Goal: Task Accomplishment & Management: Use online tool/utility

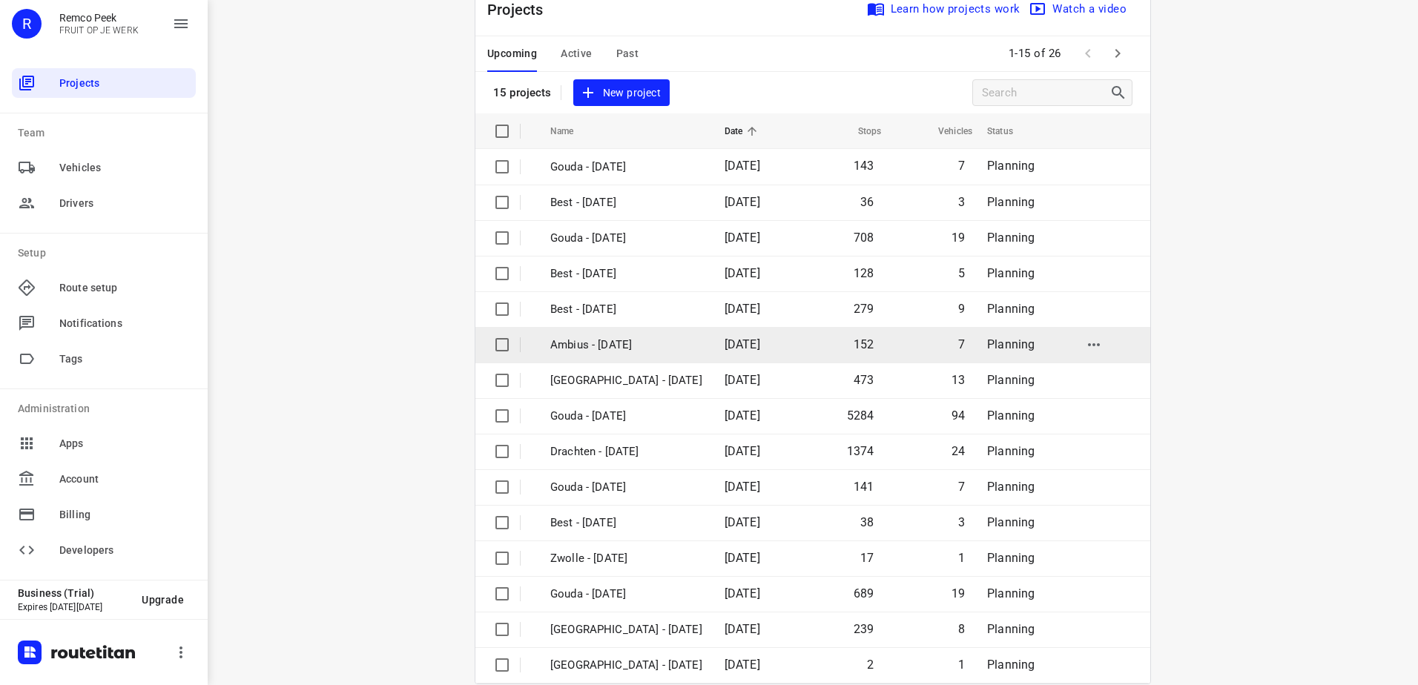
scroll to position [65, 0]
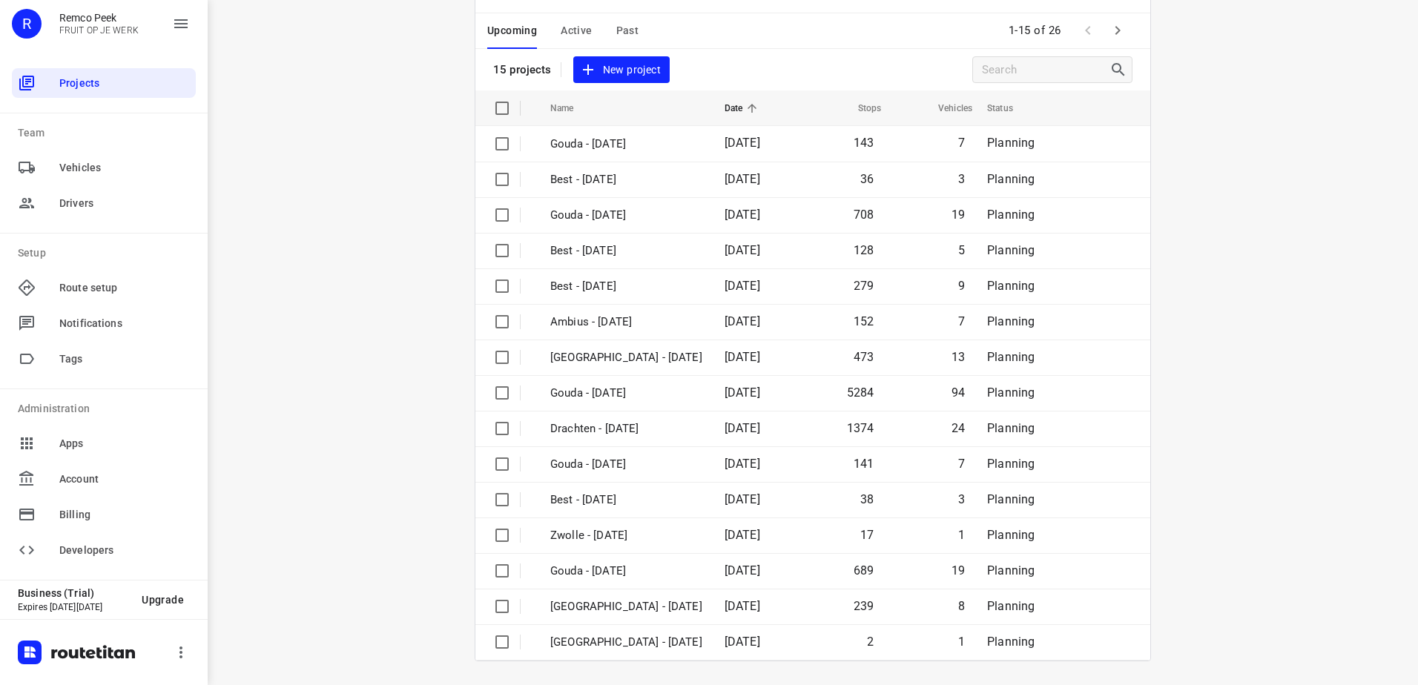
click at [356, 310] on div "i © 2025 Routetitan , © Stadia Maps , © OpenMapTiles © OpenStreetMap contributo…" at bounding box center [813, 342] width 1211 height 685
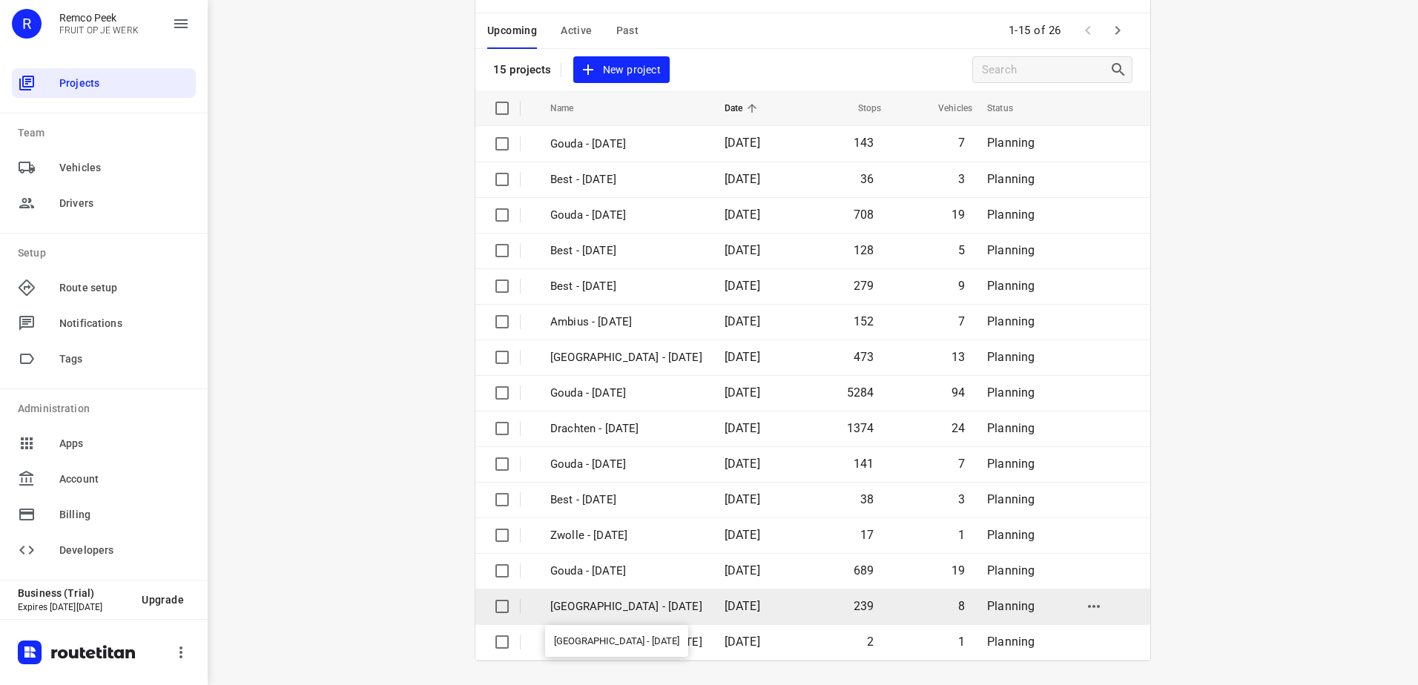
click at [627, 600] on p "[GEOGRAPHIC_DATA] - [DATE]" at bounding box center [626, 607] width 152 height 17
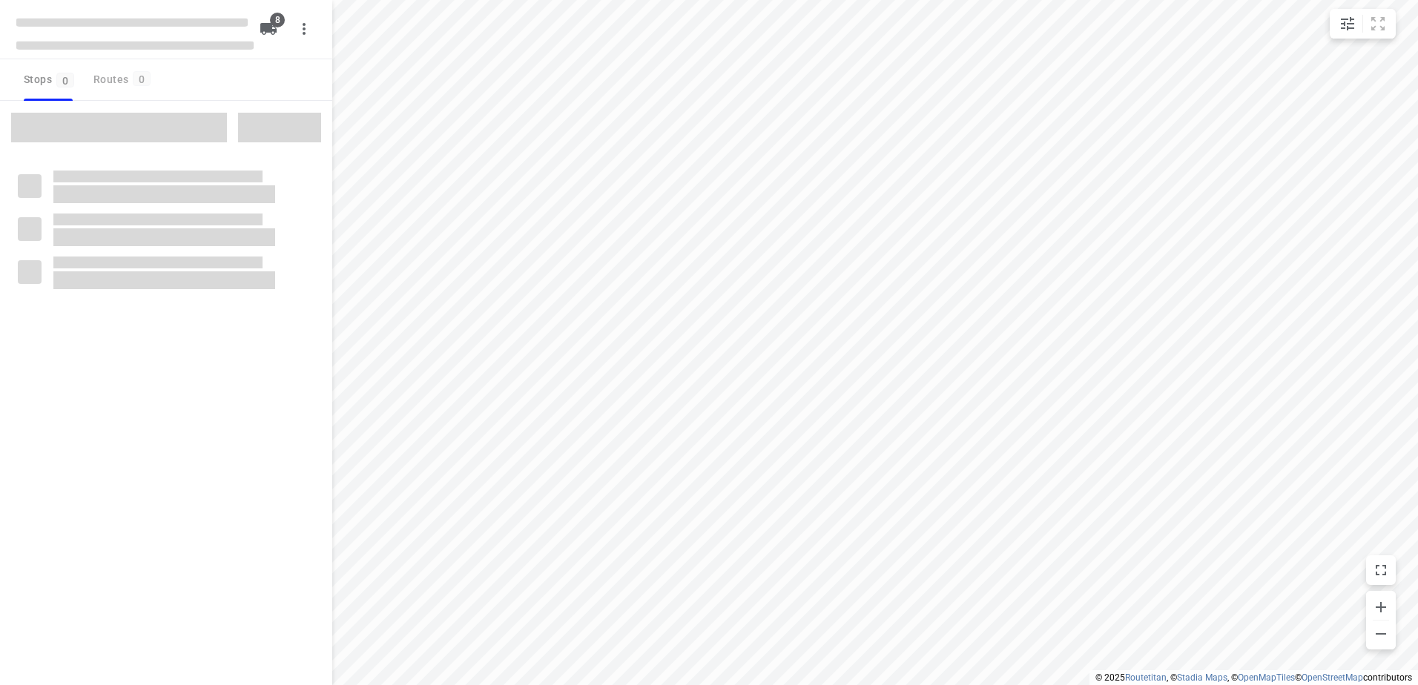
checkbox input "true"
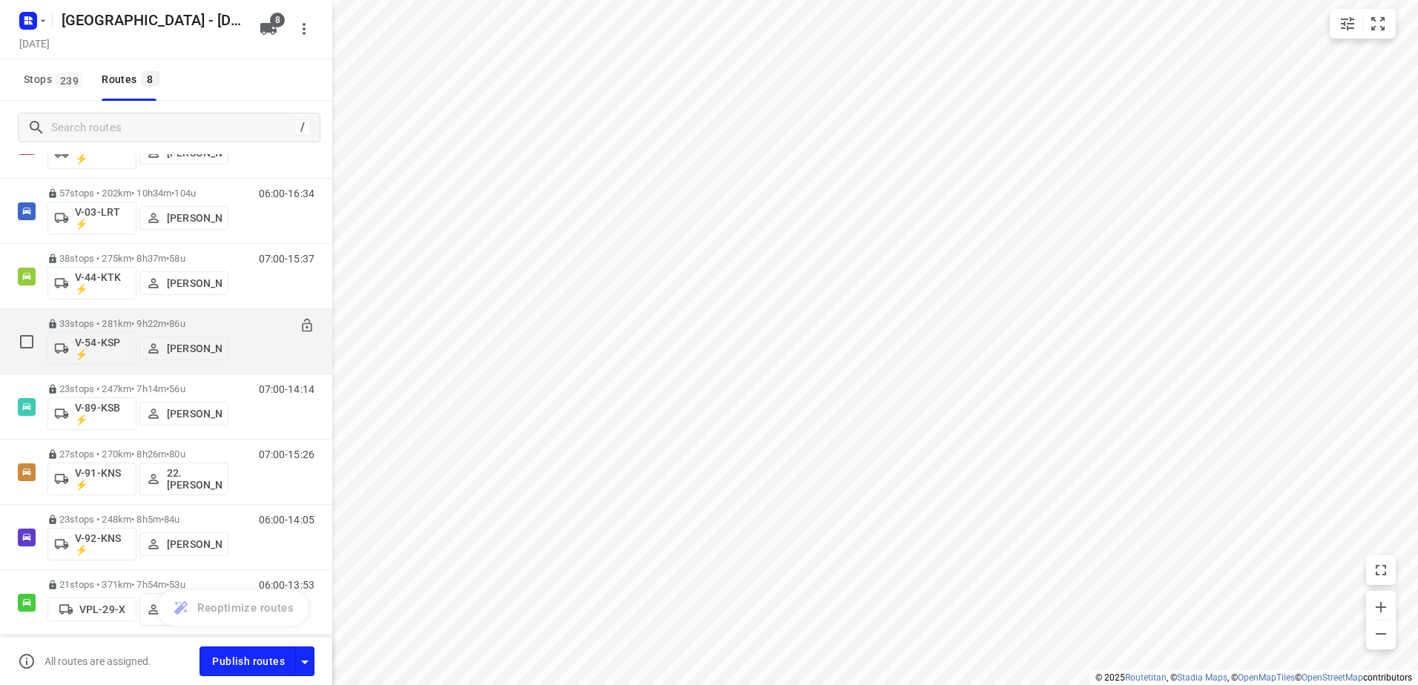
scroll to position [131, 0]
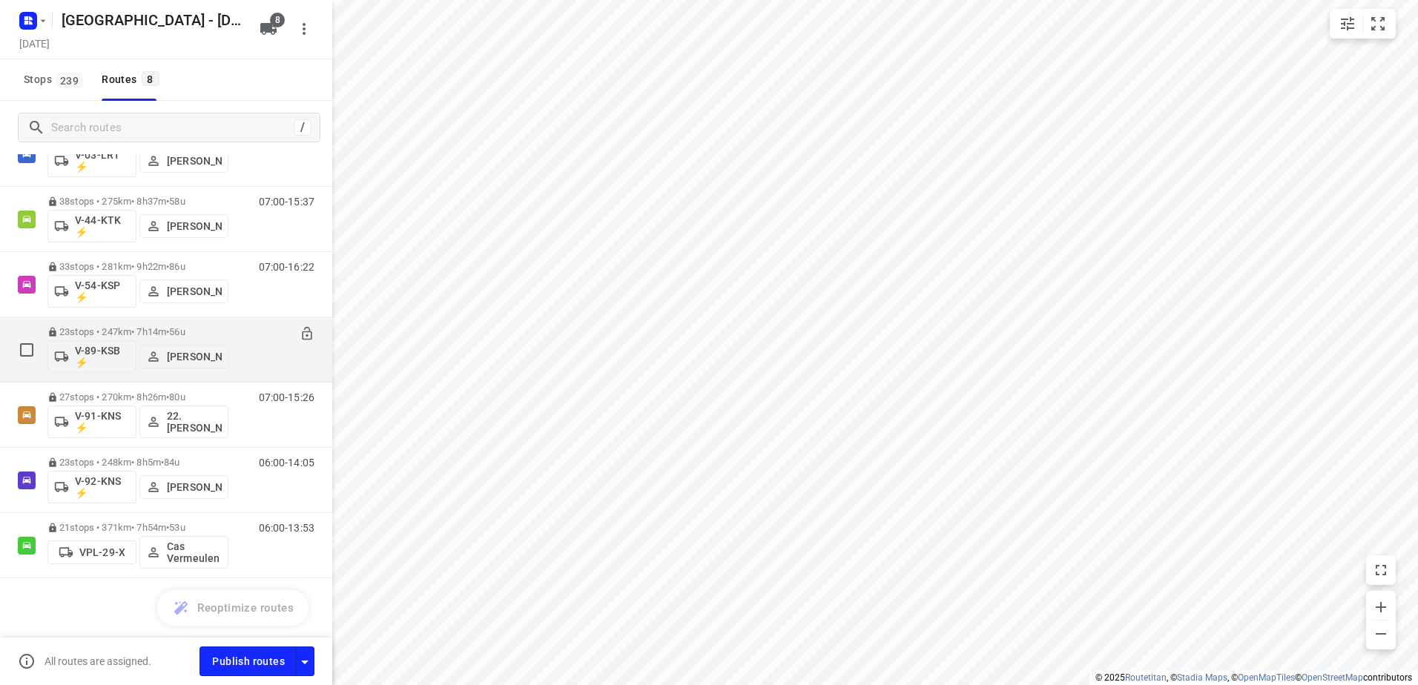
click at [248, 334] on div "07:00-14:14" at bounding box center [277, 353] width 74 height 54
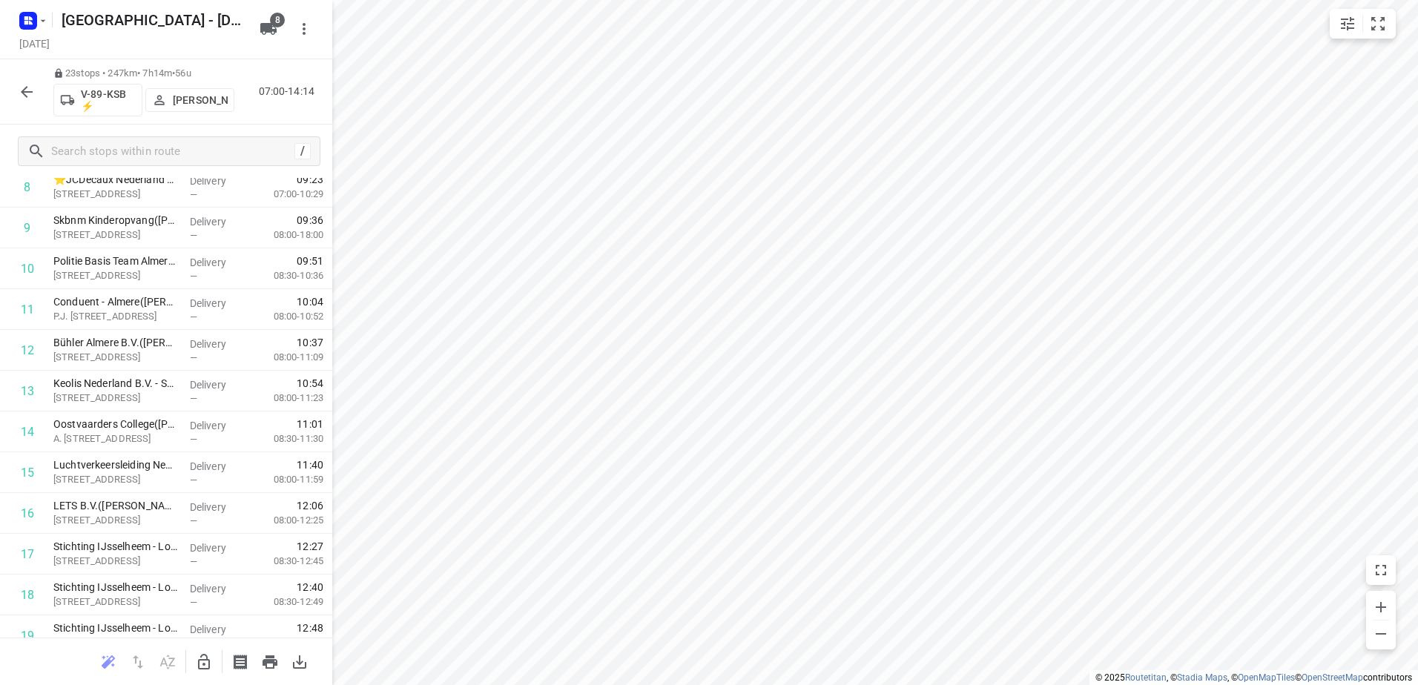
scroll to position [593, 0]
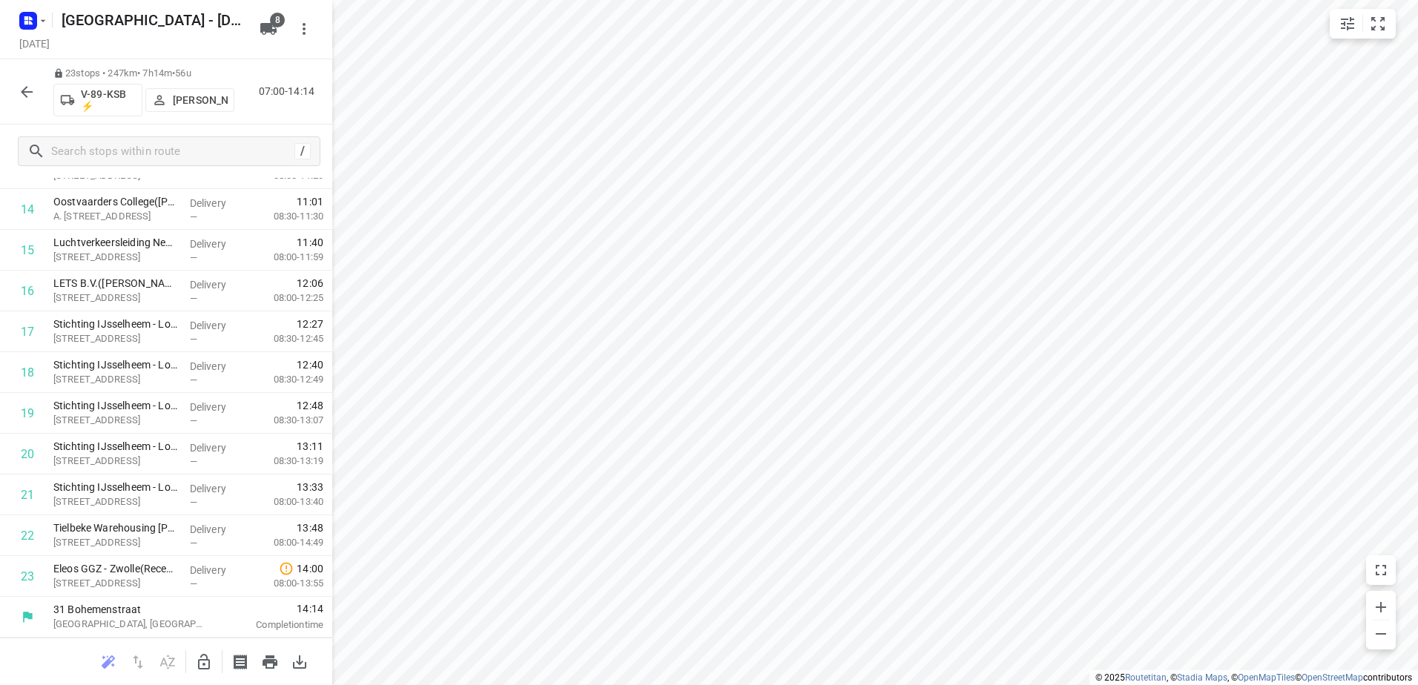
click at [26, 91] on icon "button" at bounding box center [27, 92] width 12 height 12
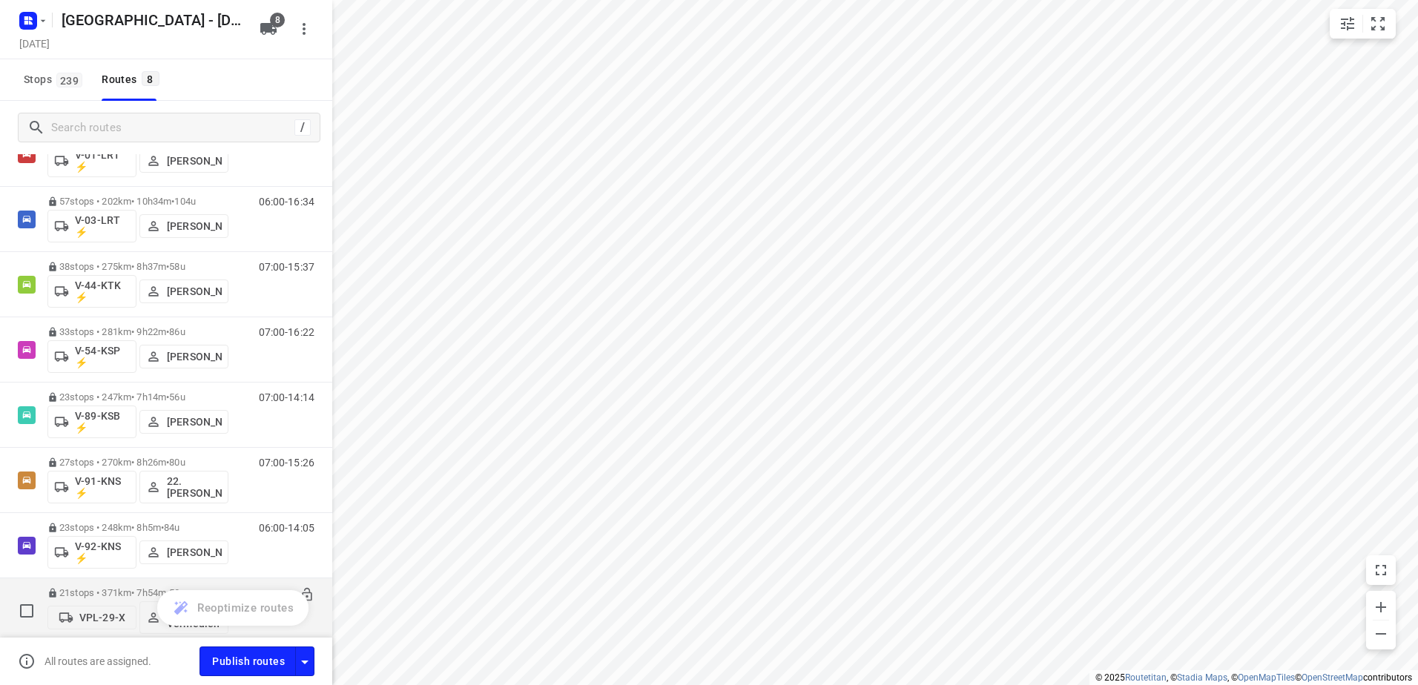
scroll to position [131, 0]
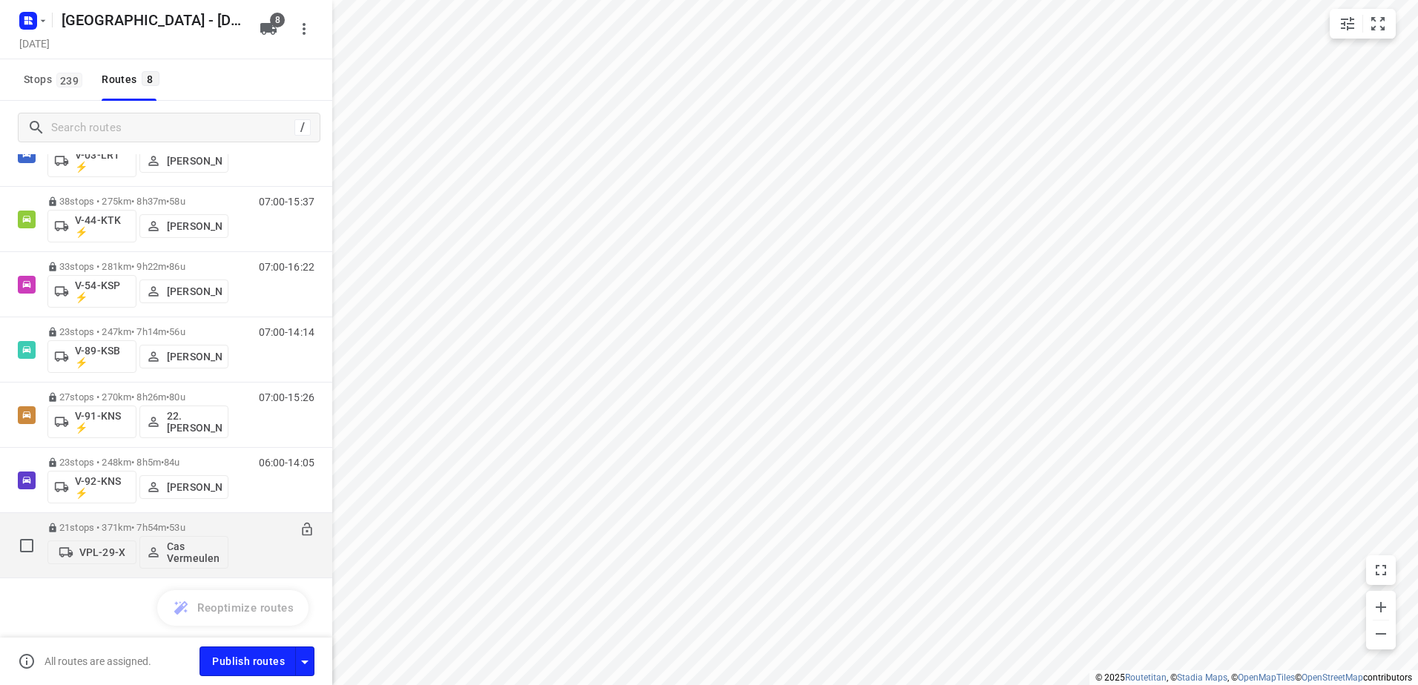
click at [248, 525] on div "06:00-13:53" at bounding box center [277, 549] width 74 height 54
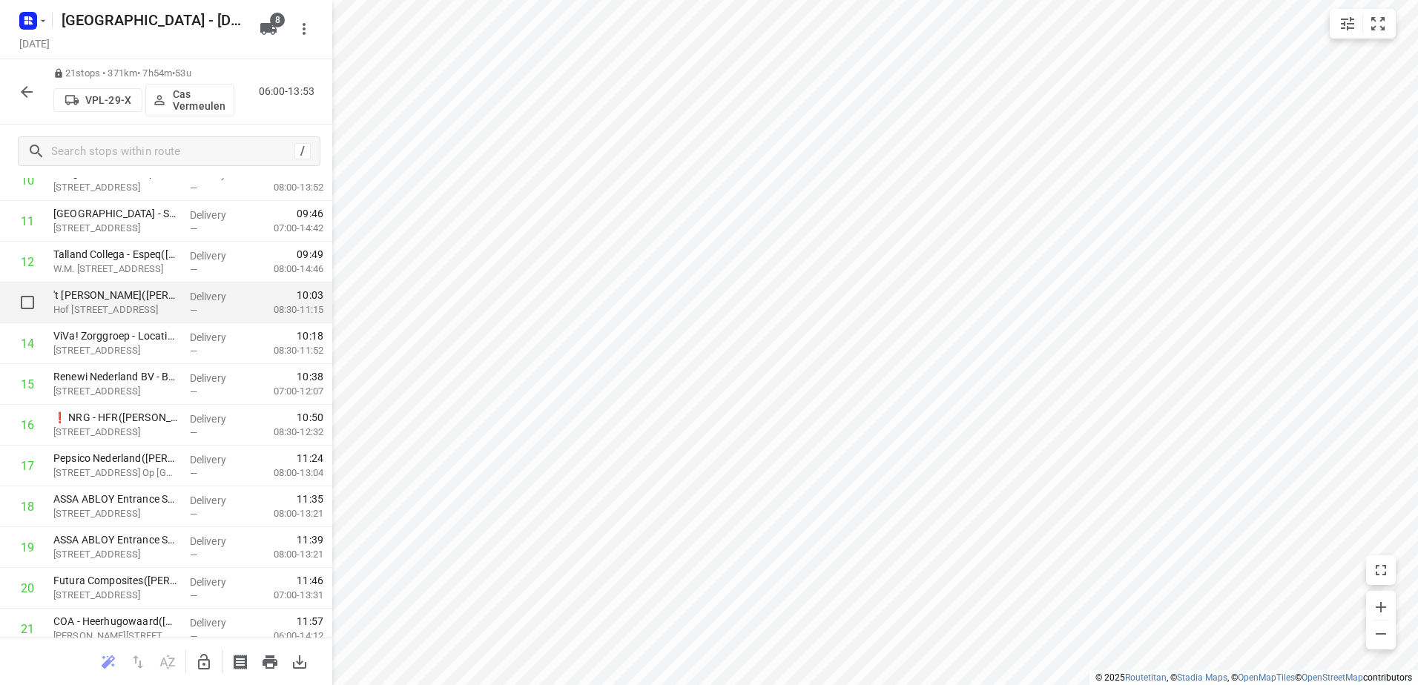
scroll to position [512, 0]
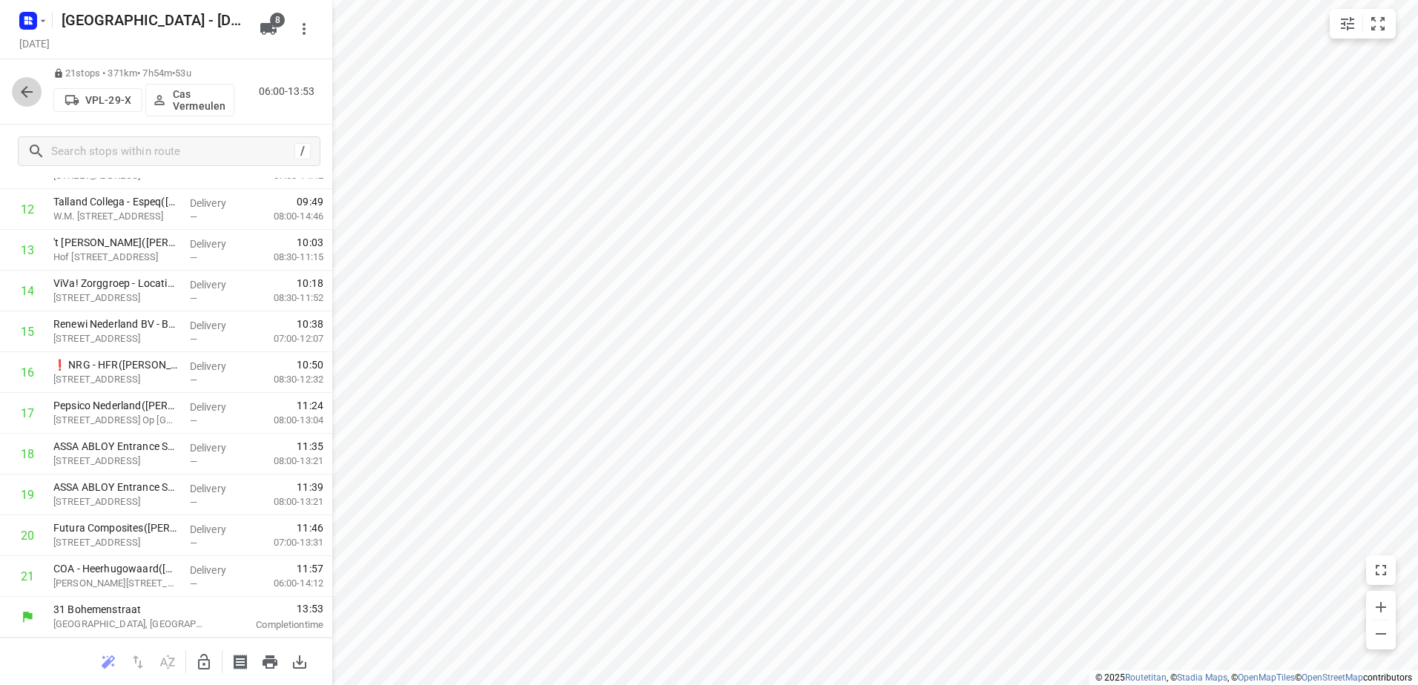
click at [24, 87] on icon "button" at bounding box center [27, 92] width 18 height 18
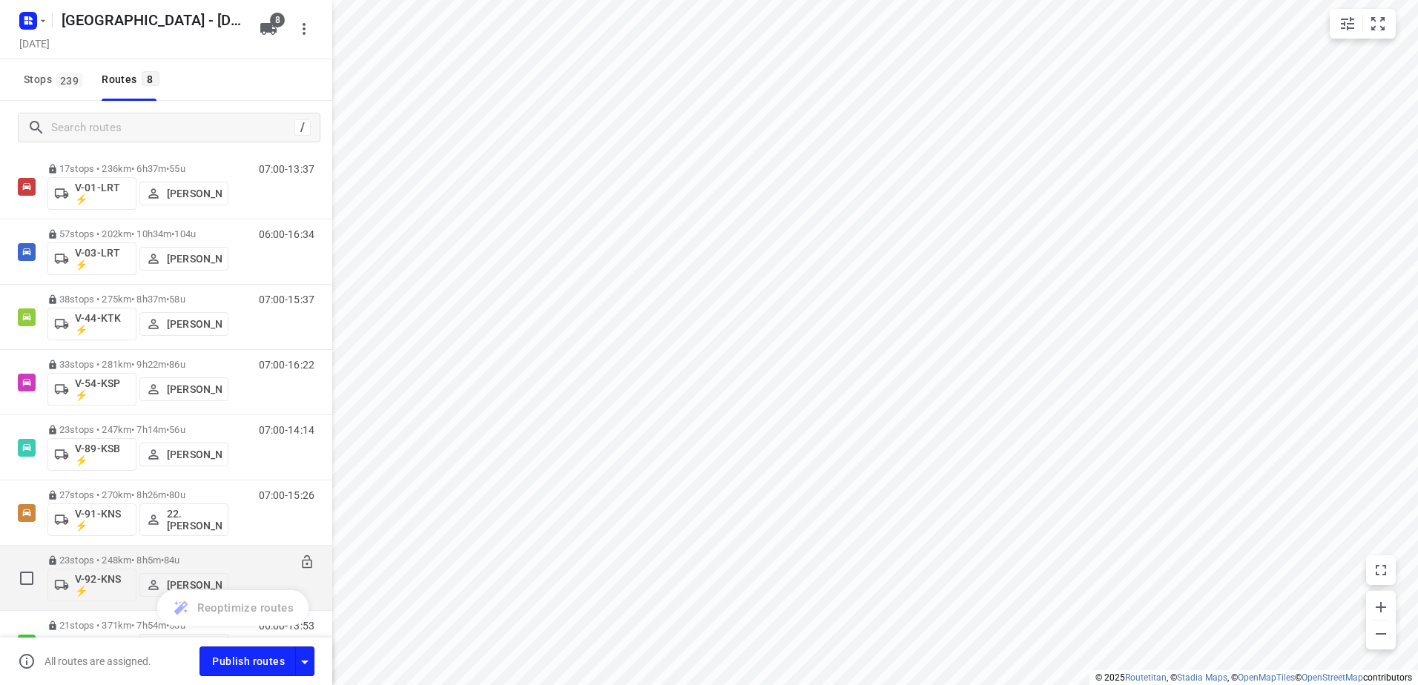
scroll to position [0, 0]
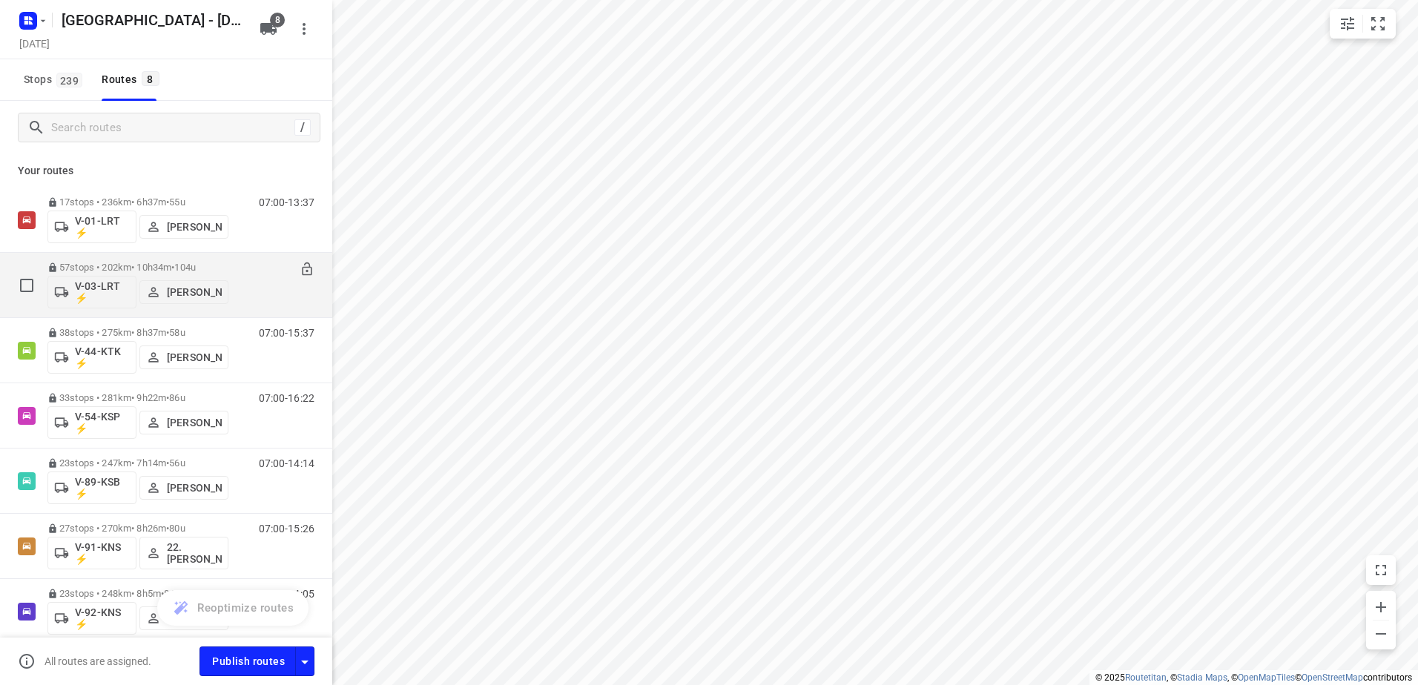
click at [256, 266] on div "06:00-16:34" at bounding box center [277, 289] width 74 height 54
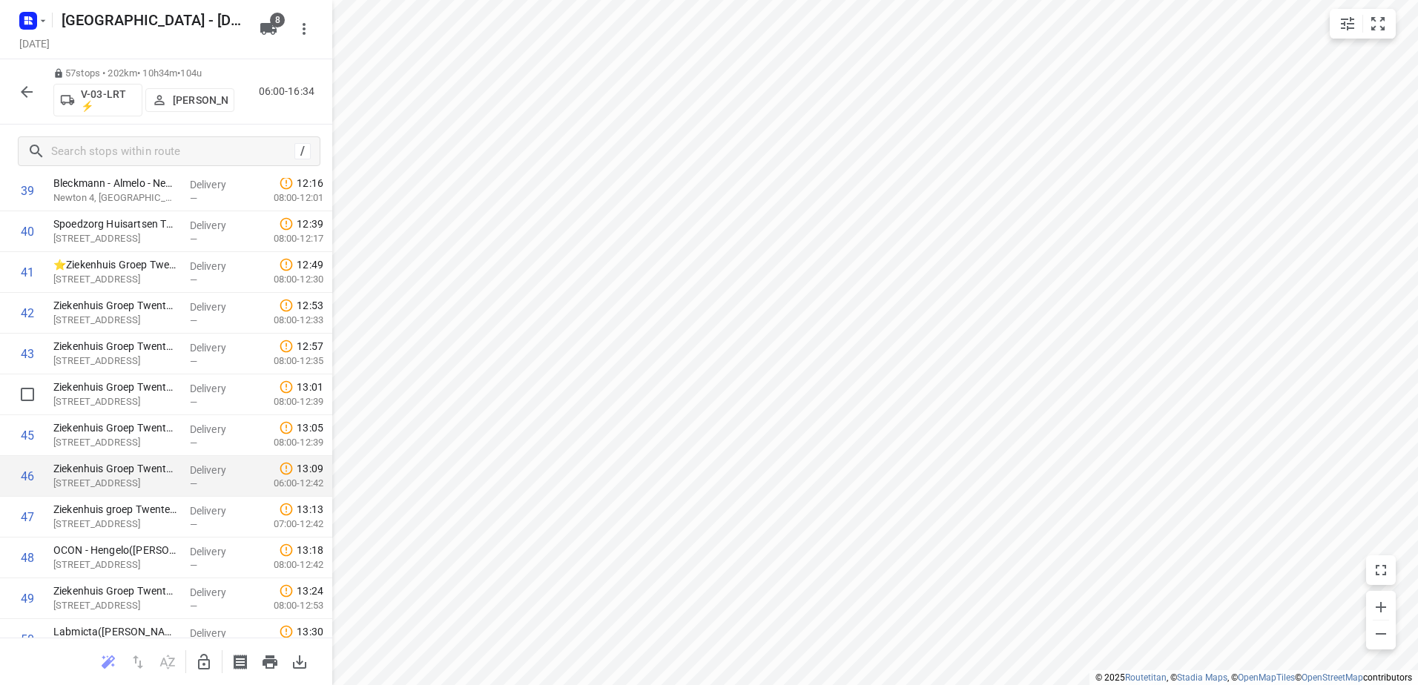
scroll to position [1981, 0]
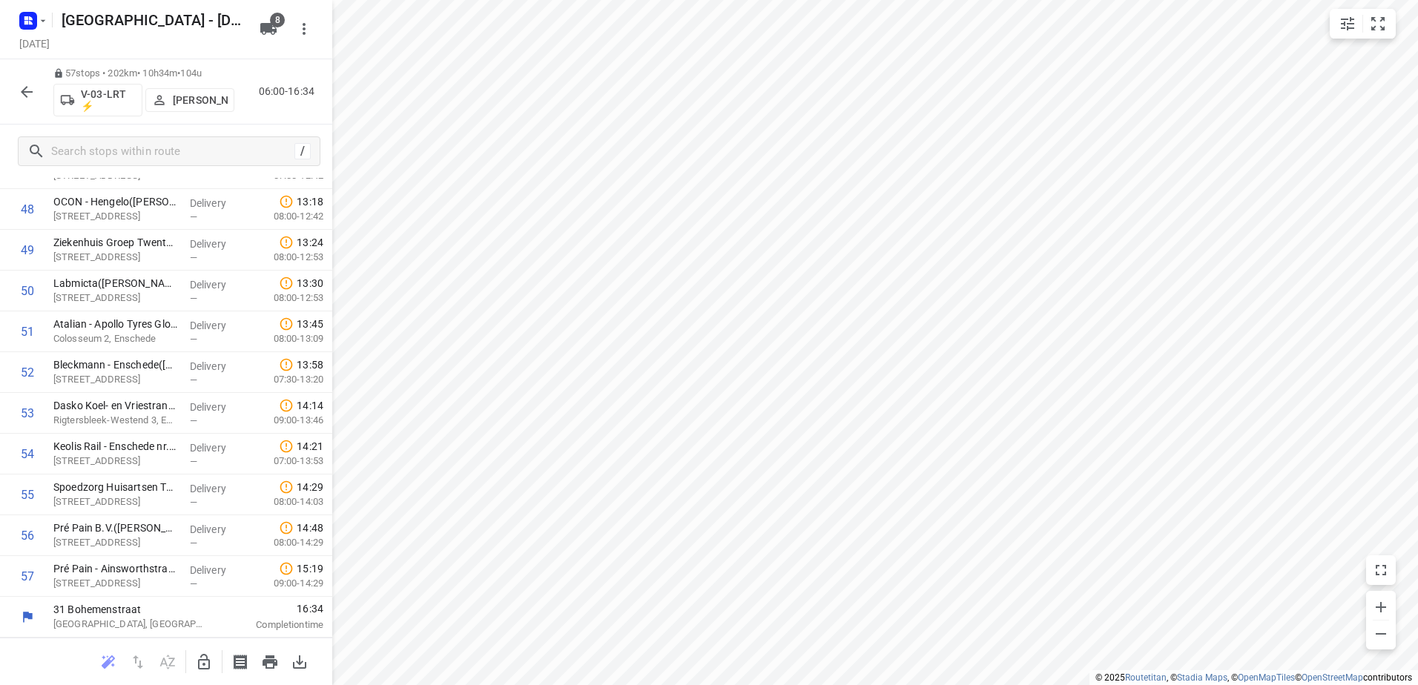
click at [30, 85] on icon "button" at bounding box center [27, 92] width 18 height 18
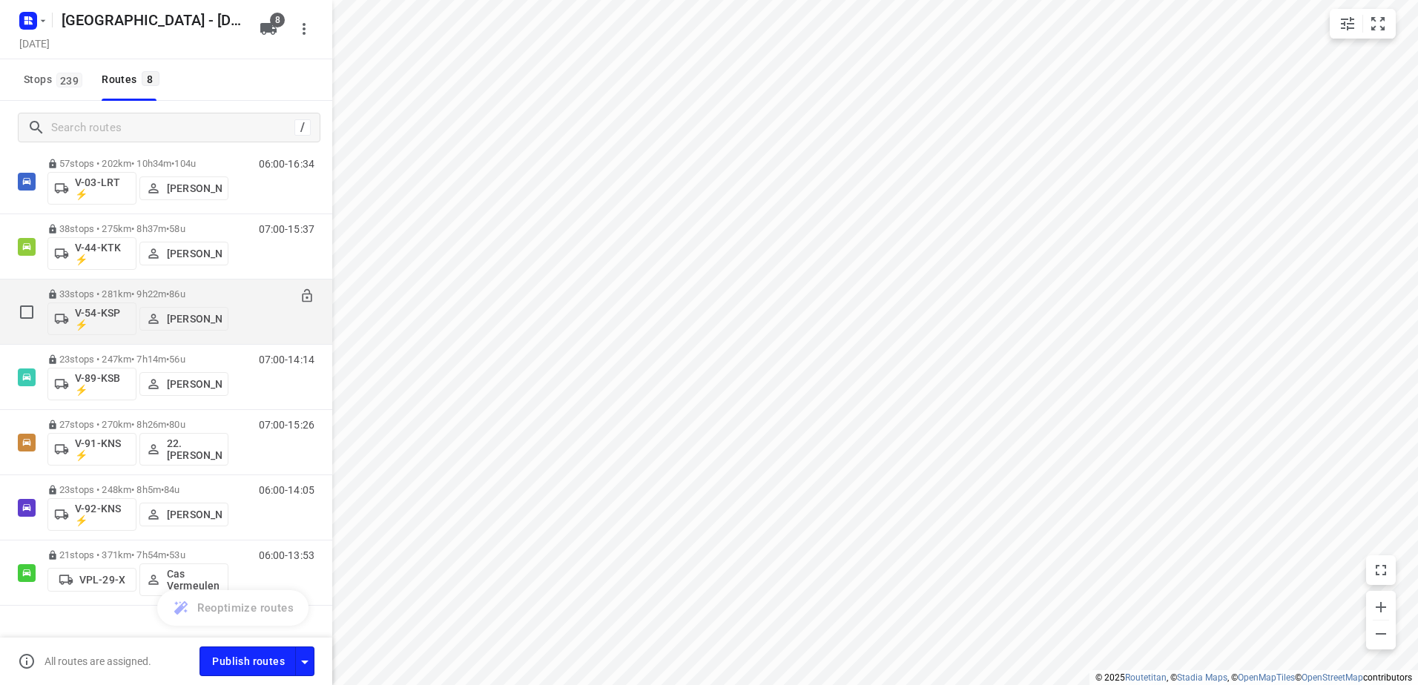
scroll to position [131, 0]
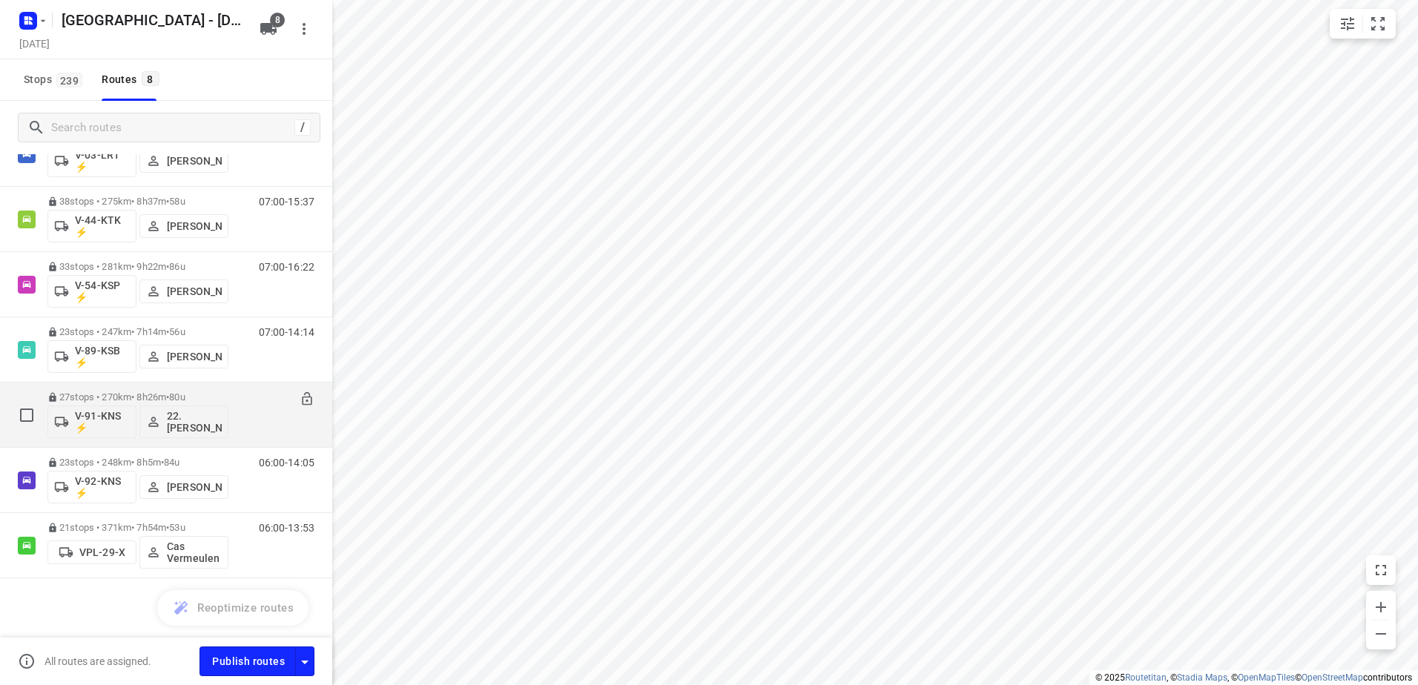
click at [254, 404] on div "07:00-15:26" at bounding box center [277, 419] width 74 height 54
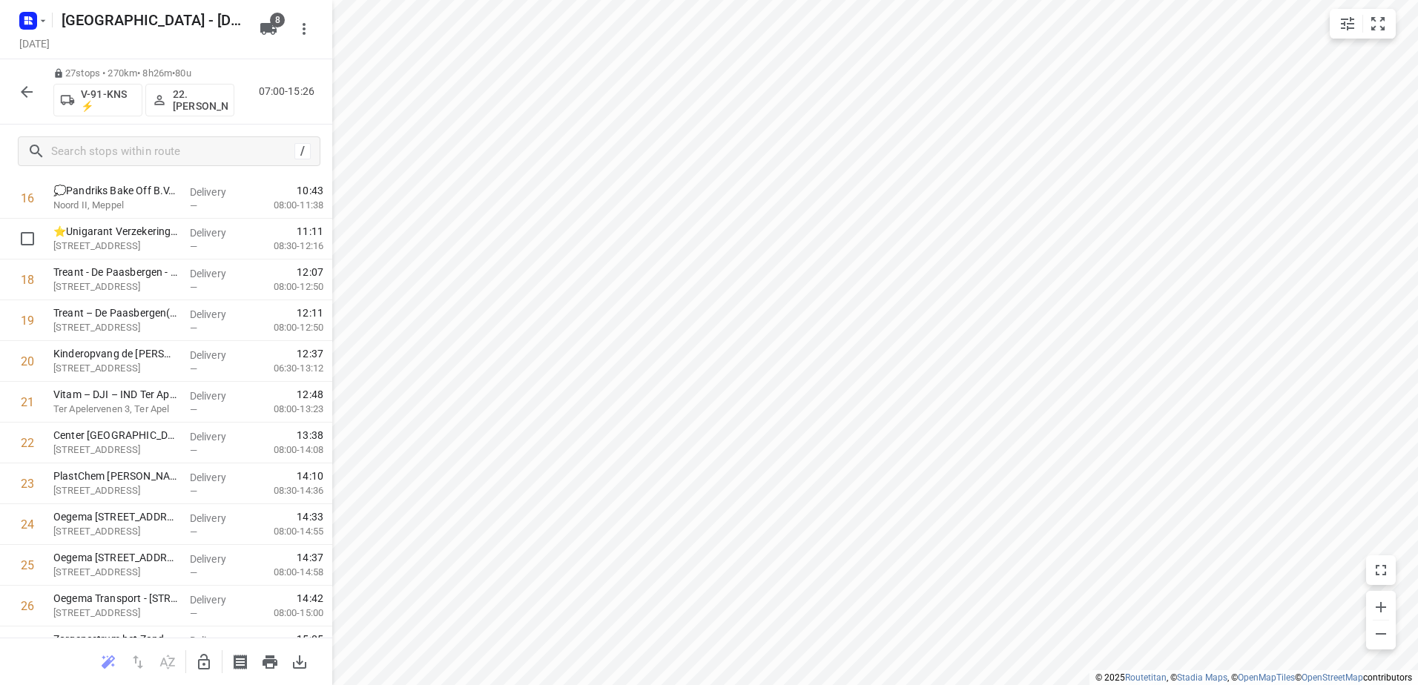
scroll to position [757, 0]
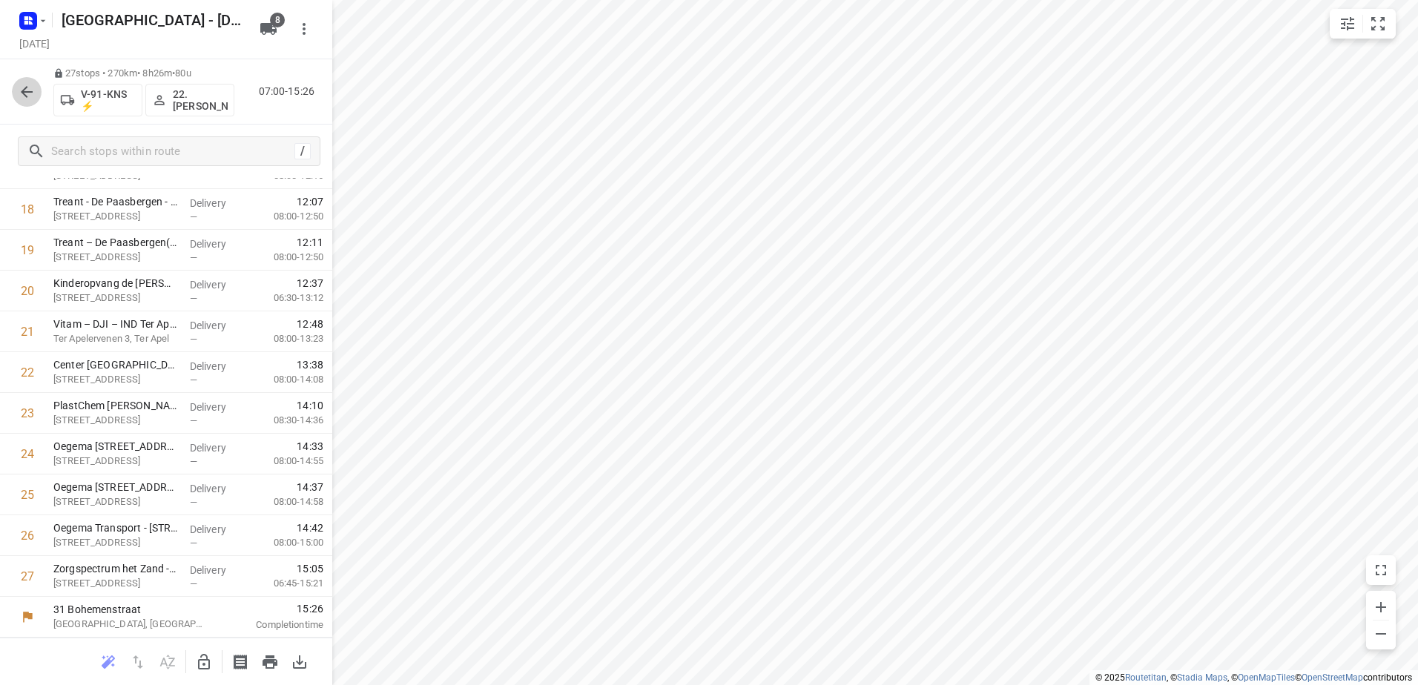
click at [34, 94] on icon "button" at bounding box center [27, 92] width 18 height 18
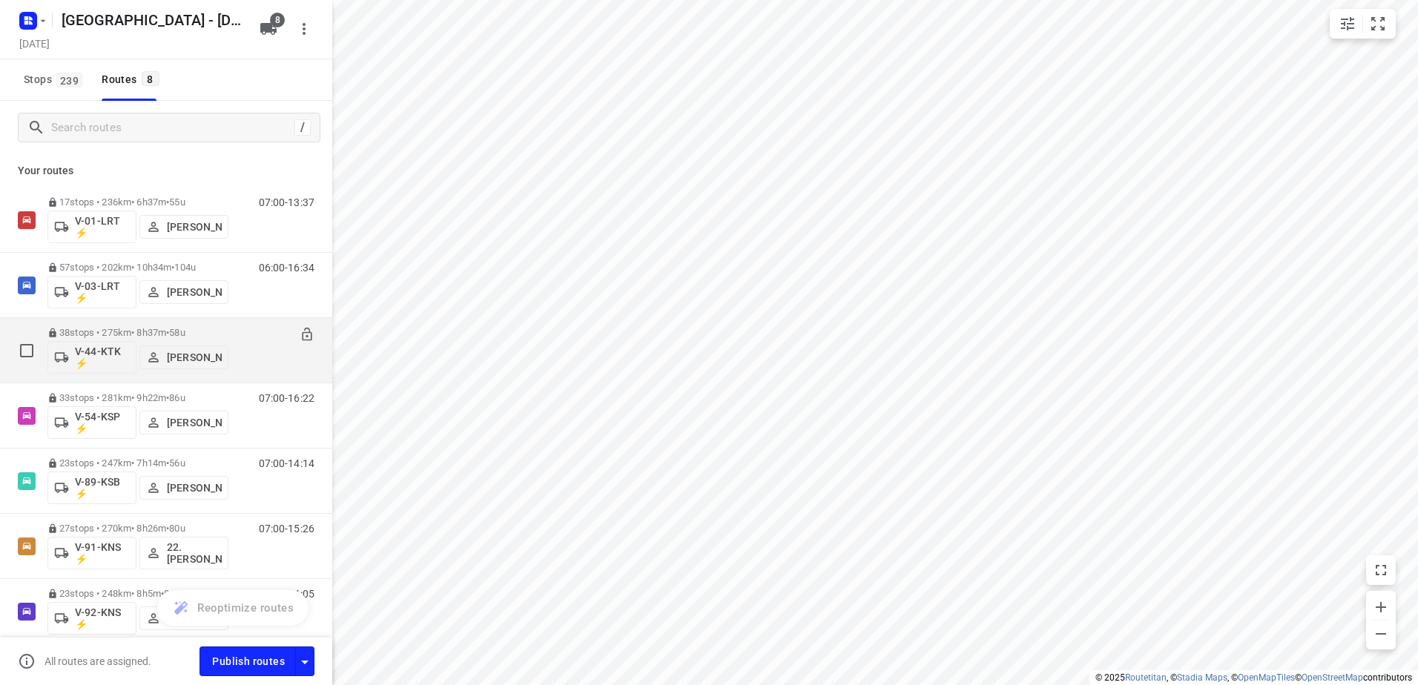
click at [240, 336] on div "07:00-15:37" at bounding box center [277, 354] width 74 height 54
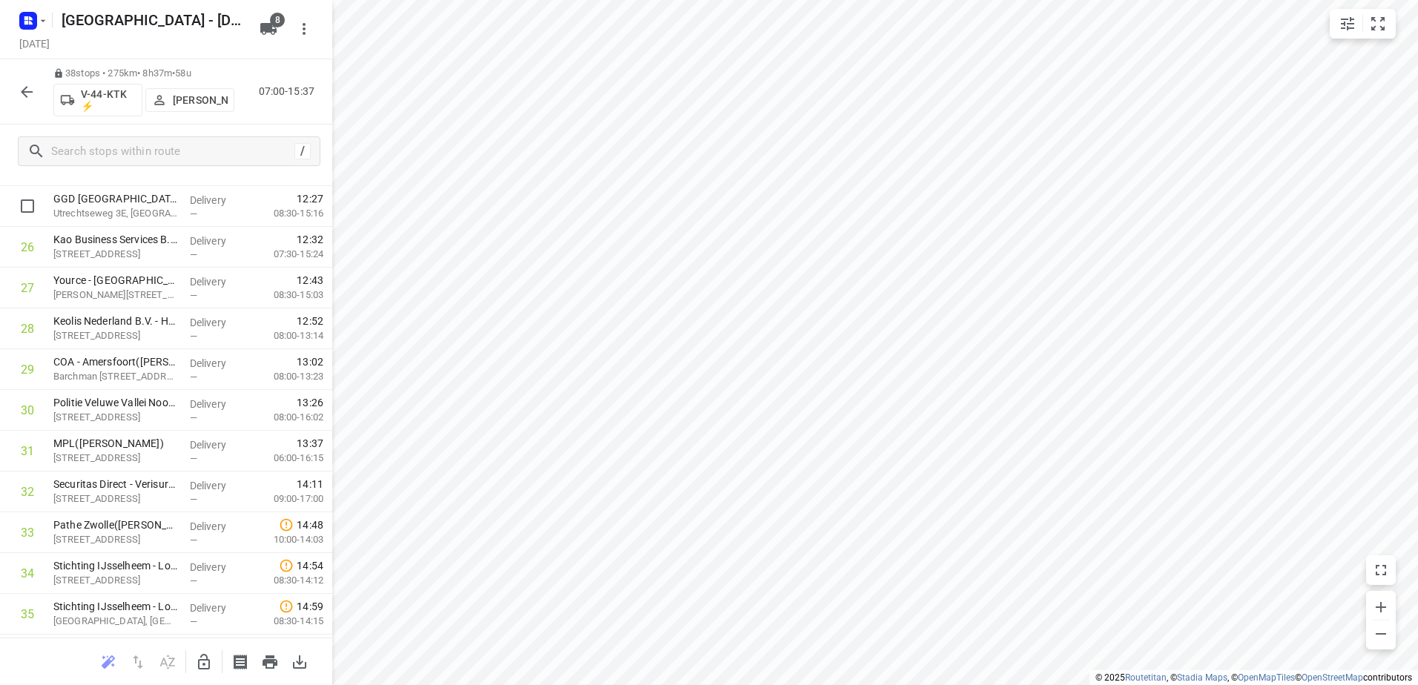
scroll to position [1205, 0]
click at [36, 90] on button "button" at bounding box center [27, 92] width 30 height 30
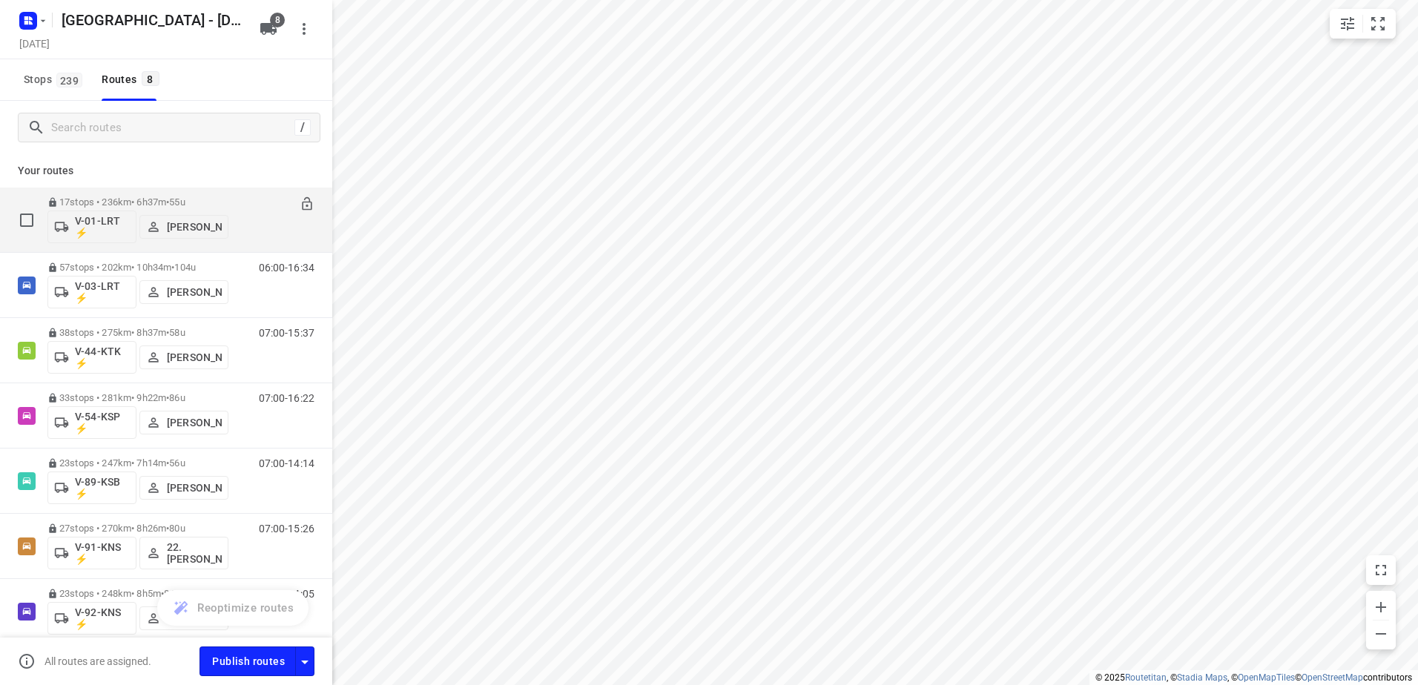
click at [221, 200] on p "17 stops • 236km • 6h37m • 55u" at bounding box center [137, 202] width 181 height 11
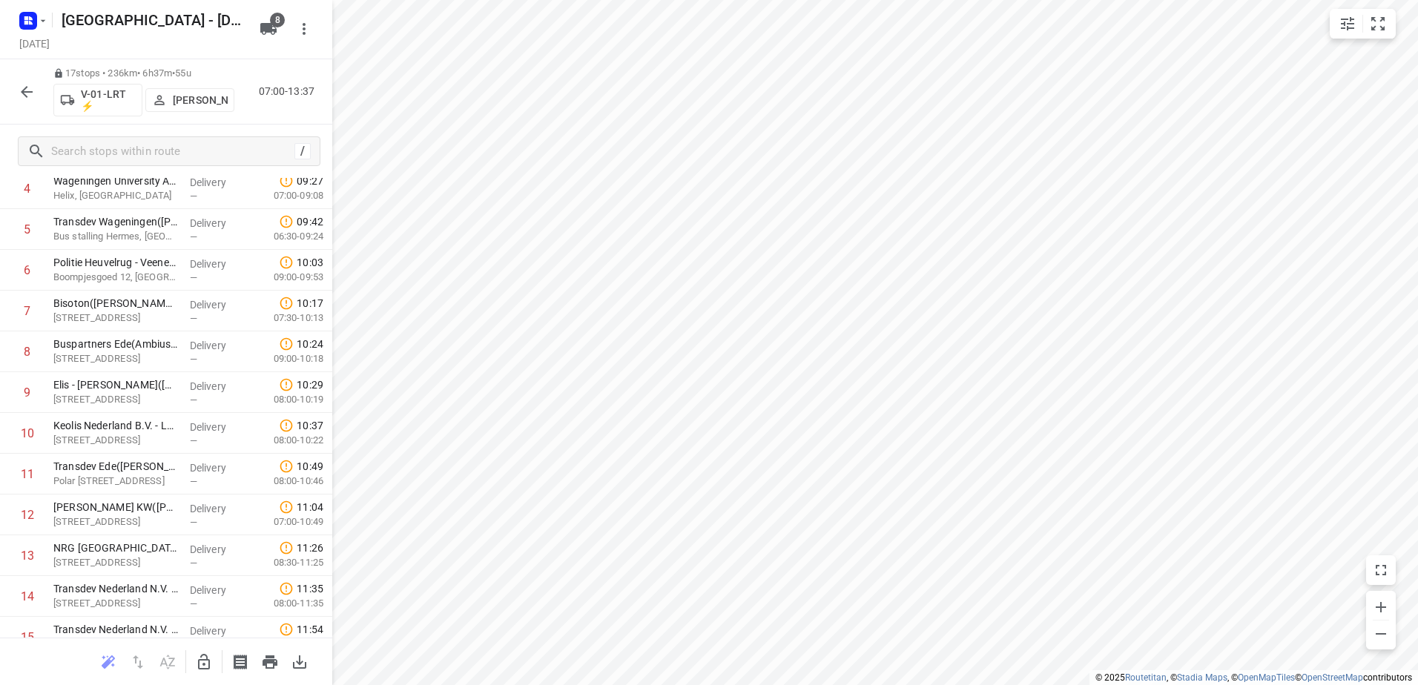
scroll to position [349, 0]
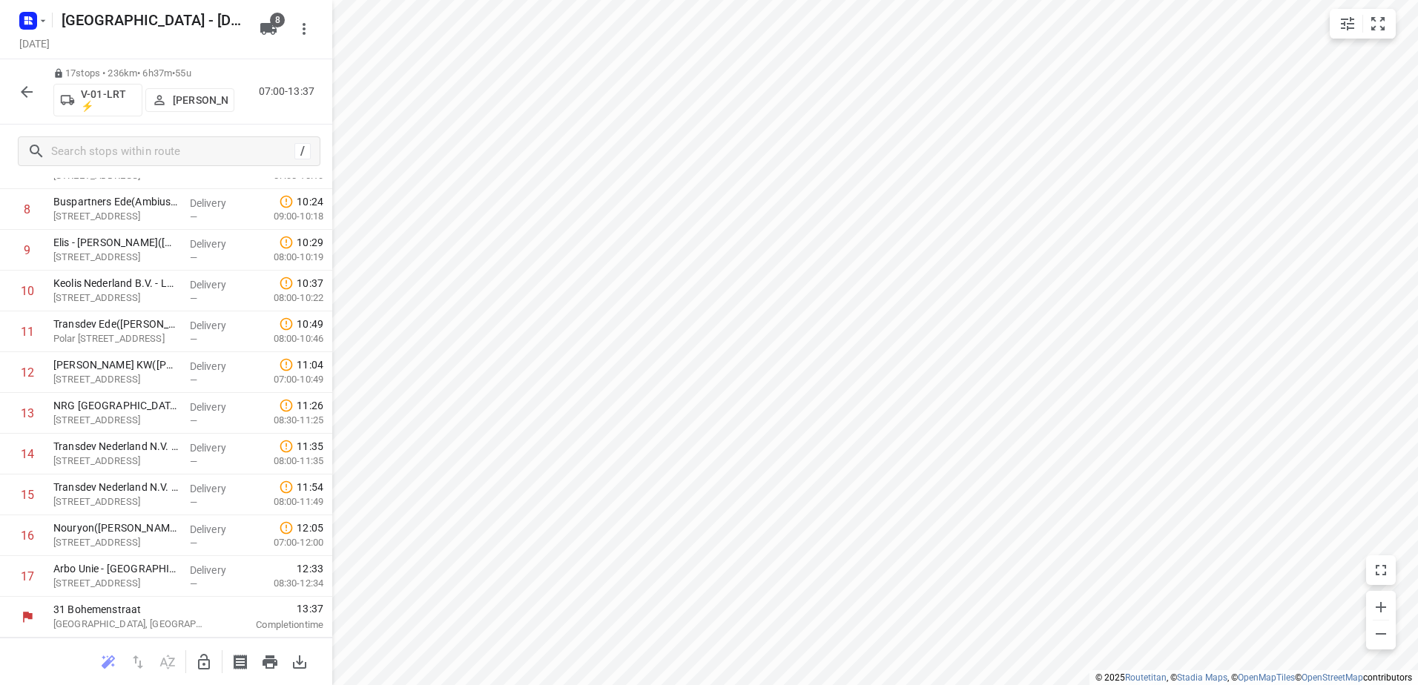
click at [22, 83] on icon "button" at bounding box center [27, 92] width 18 height 18
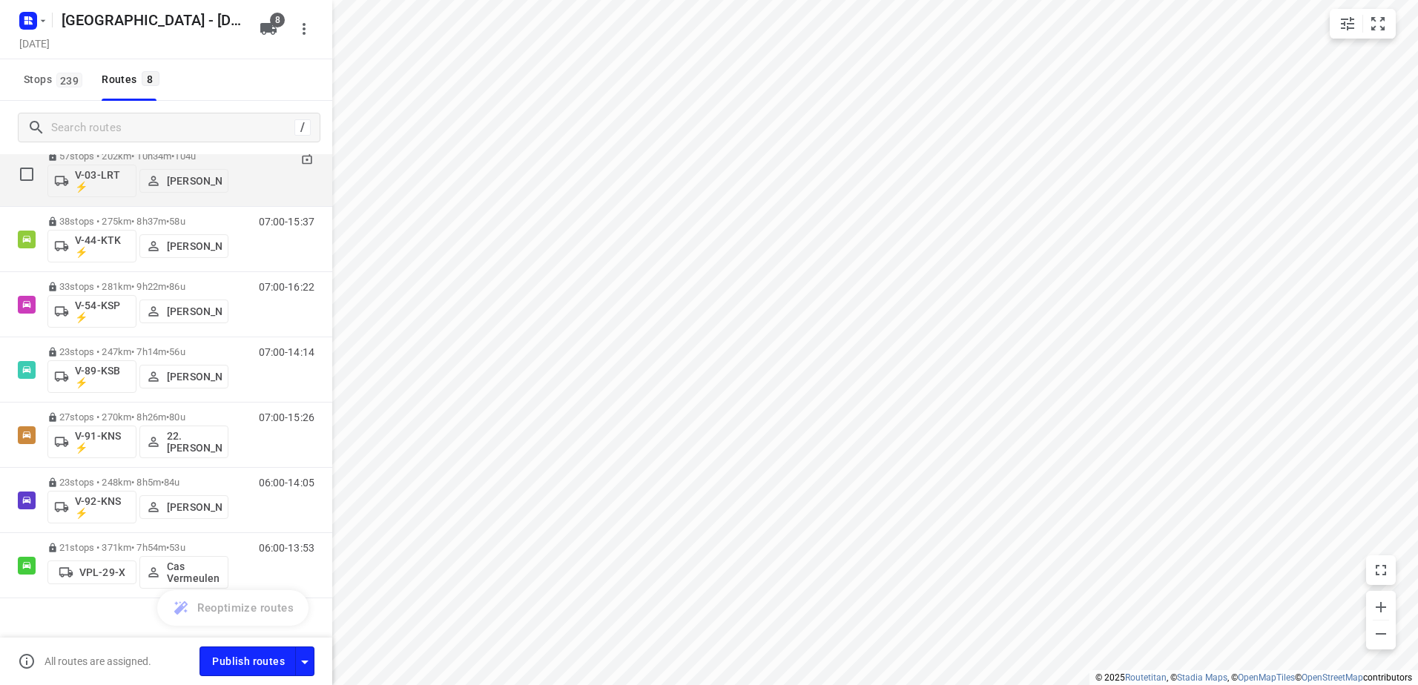
scroll to position [131, 0]
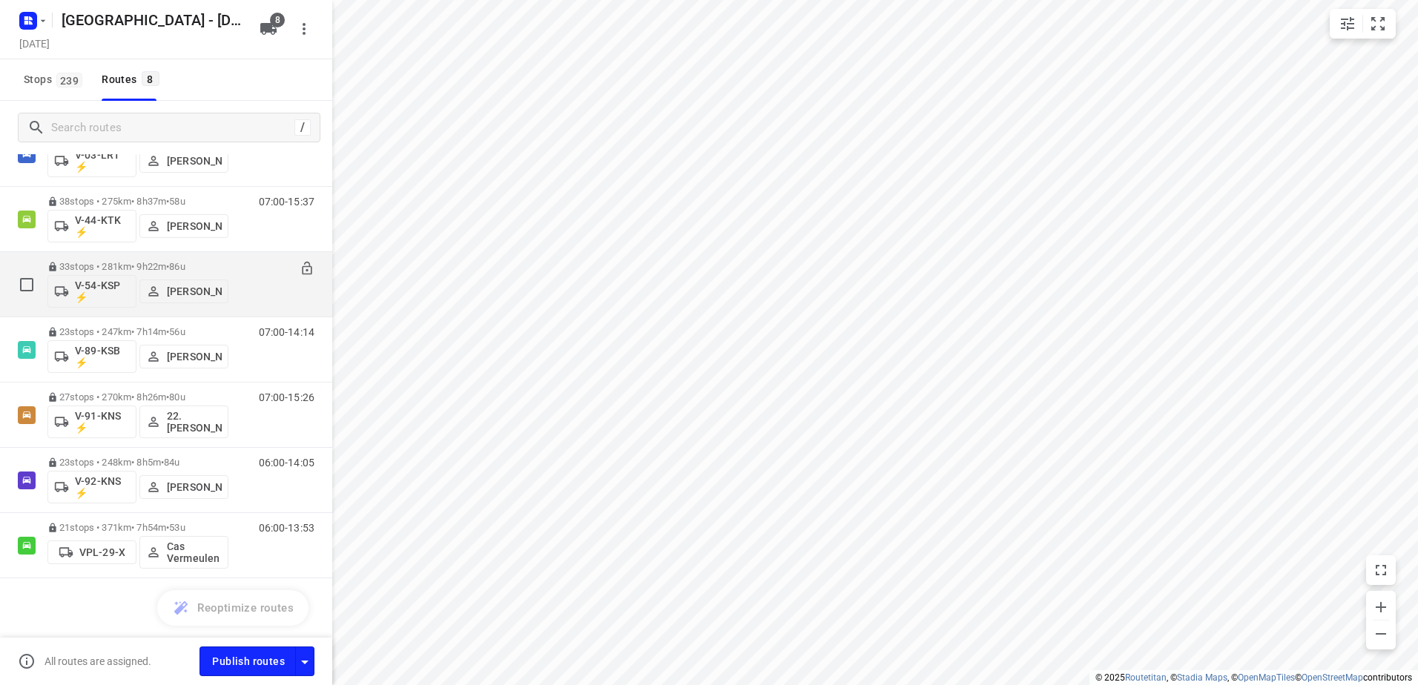
click at [246, 263] on div "07:00-16:22" at bounding box center [277, 288] width 74 height 54
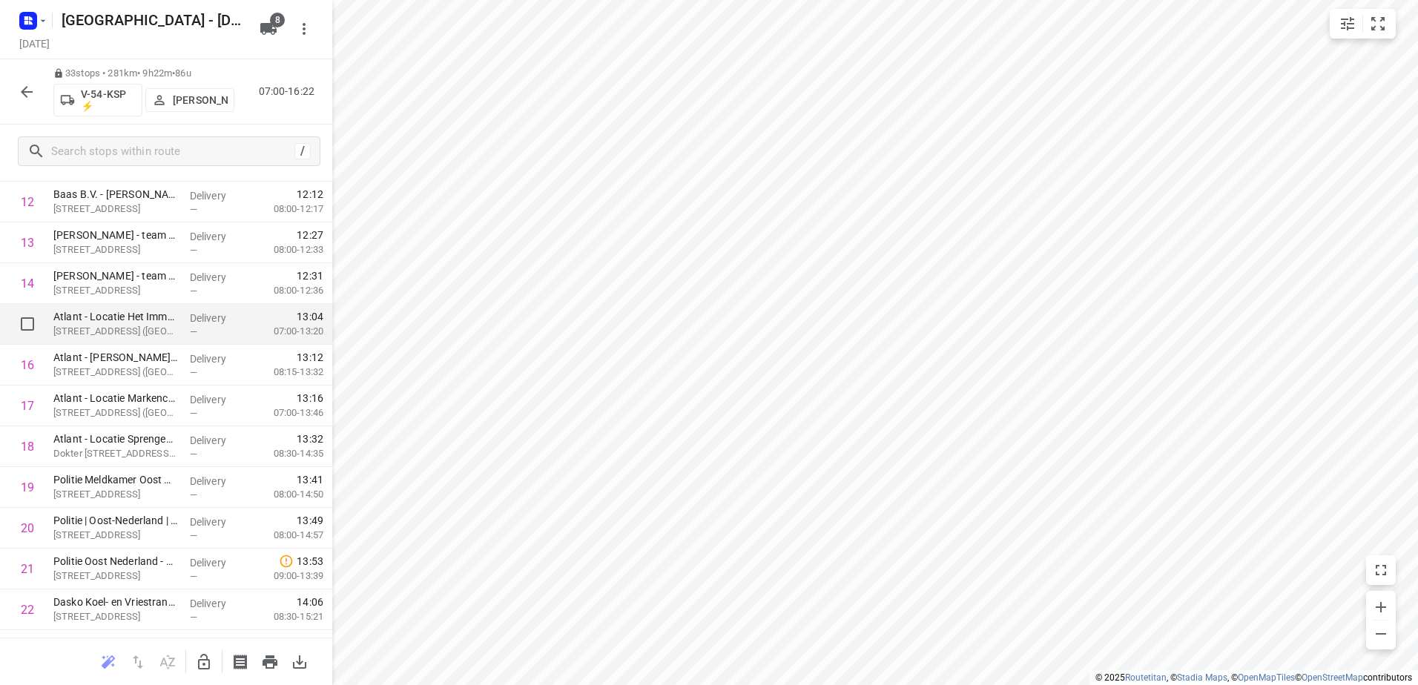
scroll to position [1001, 0]
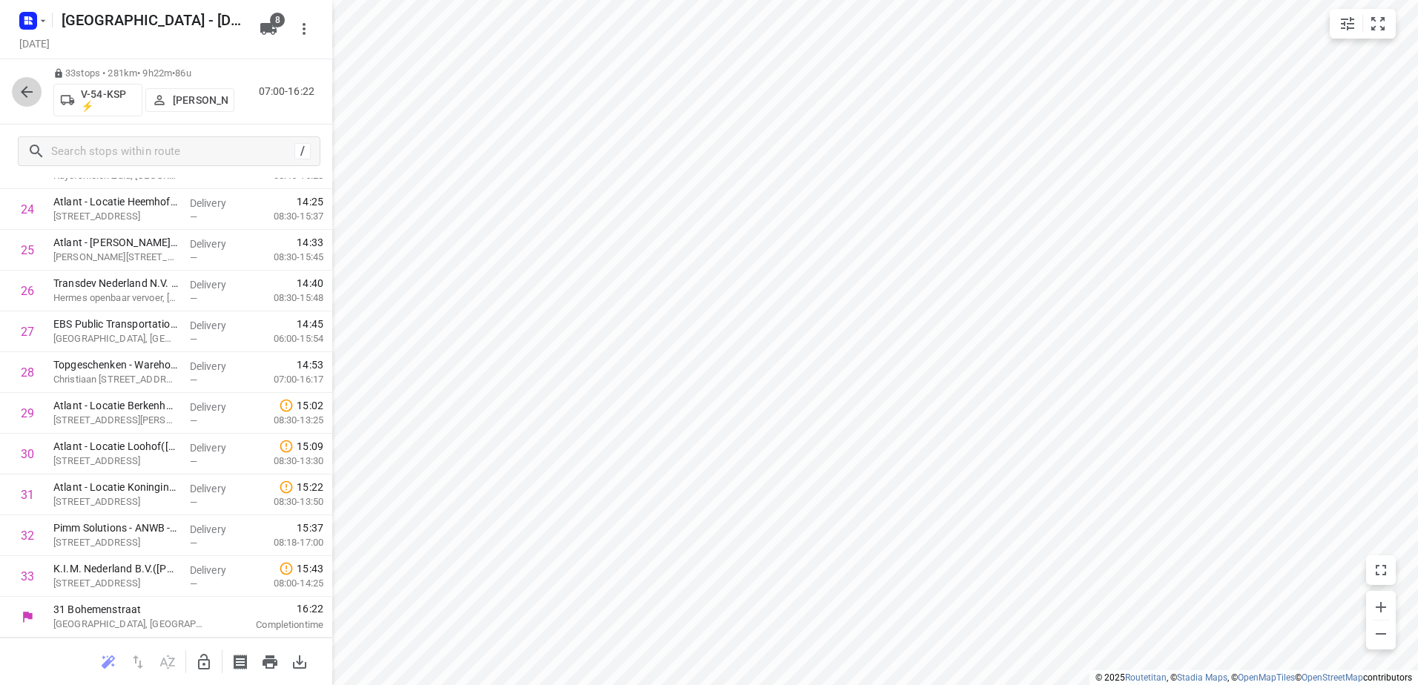
click at [35, 83] on icon "button" at bounding box center [27, 92] width 18 height 18
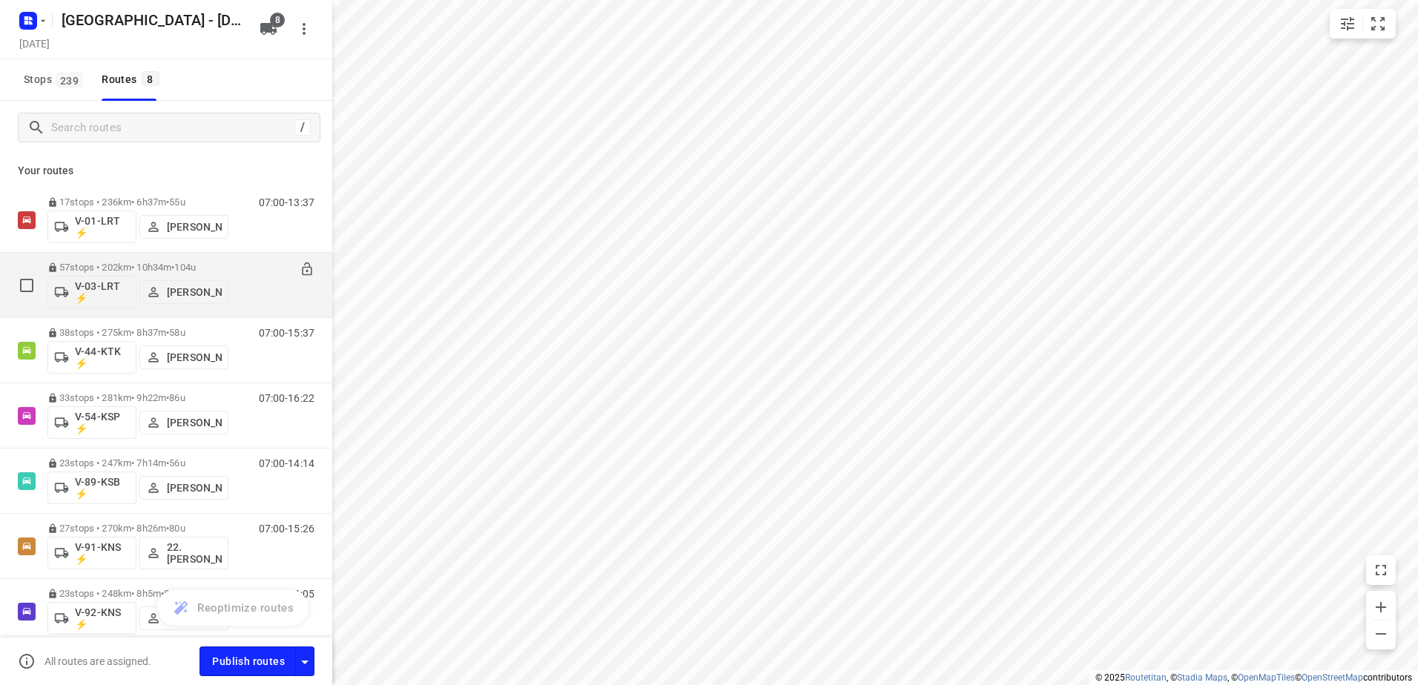
scroll to position [74, 0]
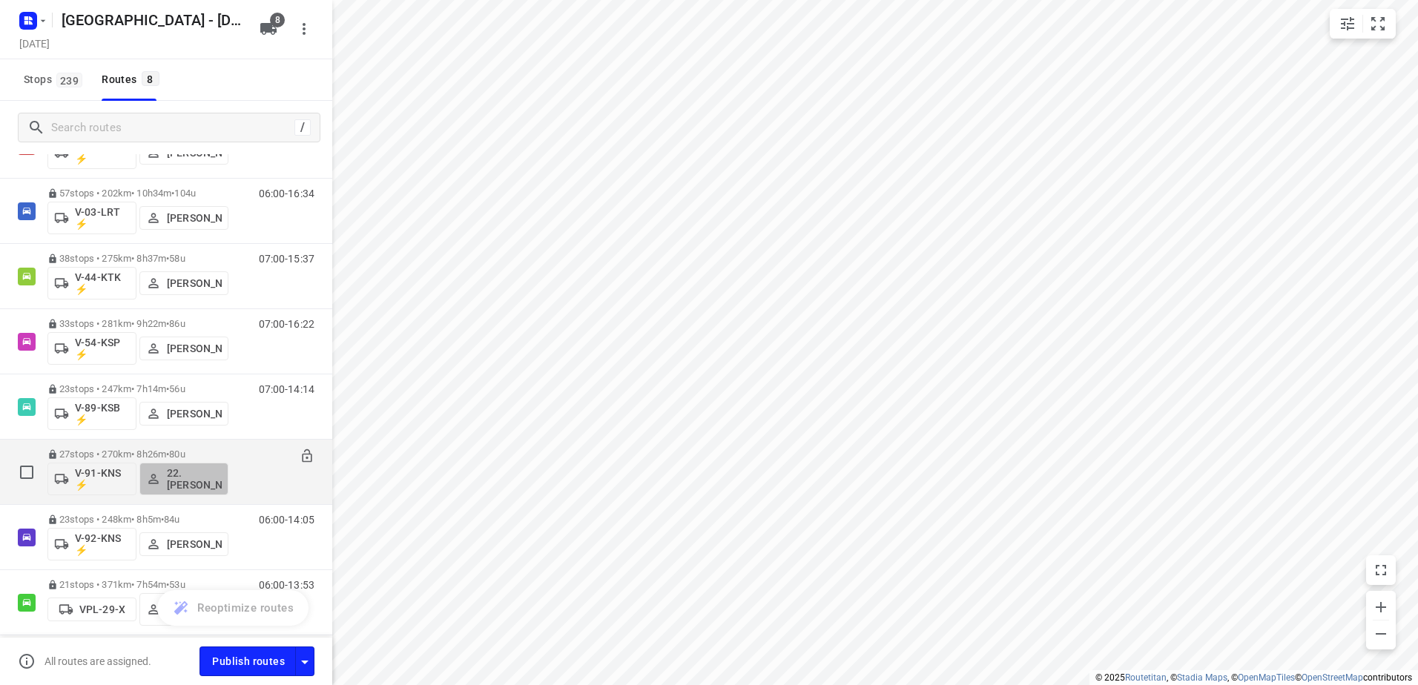
click at [210, 470] on p "22. [PERSON_NAME]" at bounding box center [194, 479] width 55 height 24
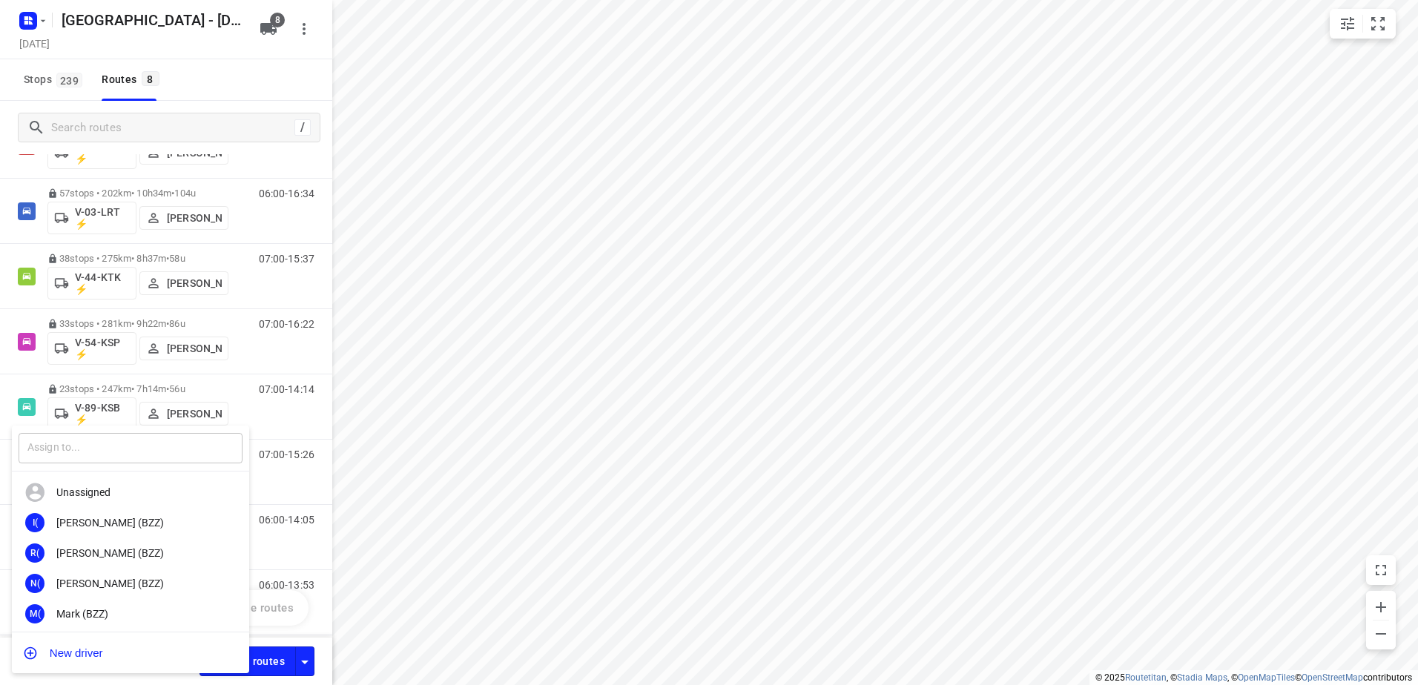
click at [112, 450] on input "text" at bounding box center [131, 448] width 224 height 30
type input "sten"
click at [125, 578] on div "[PERSON_NAME]" at bounding box center [134, 584] width 156 height 12
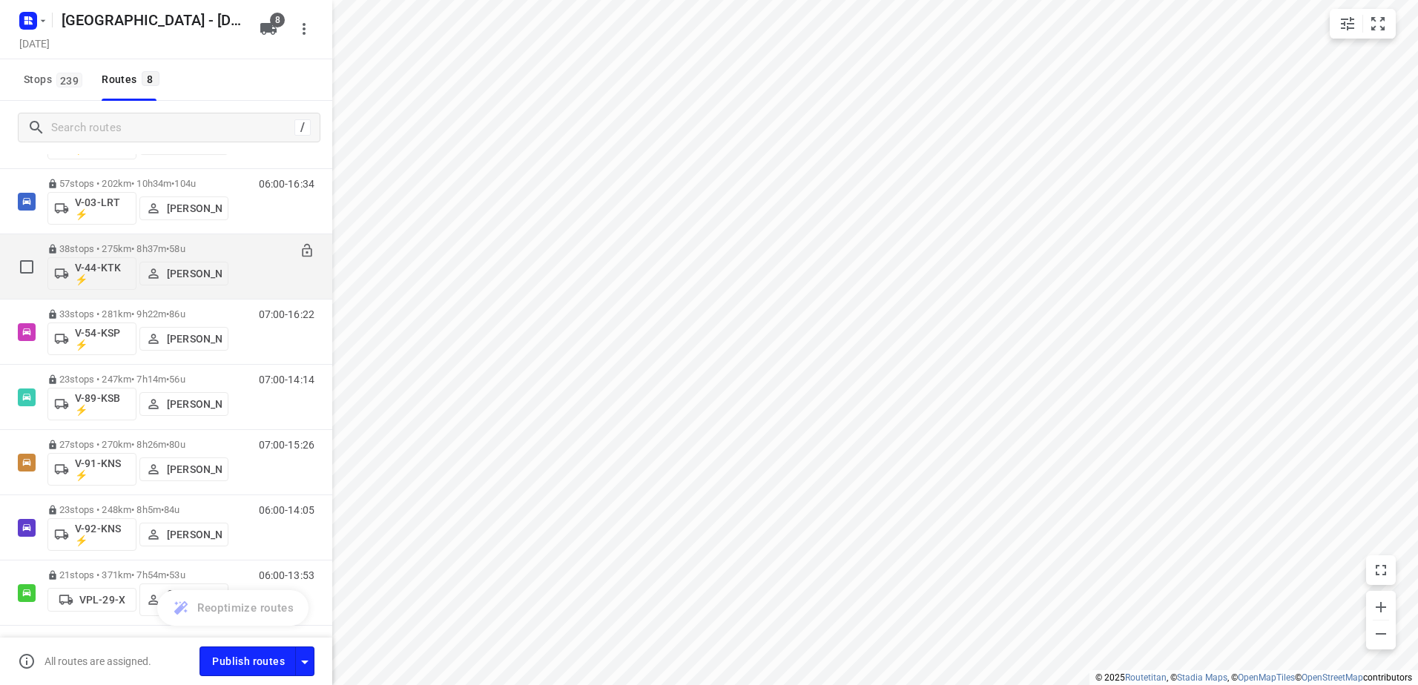
scroll to position [131, 0]
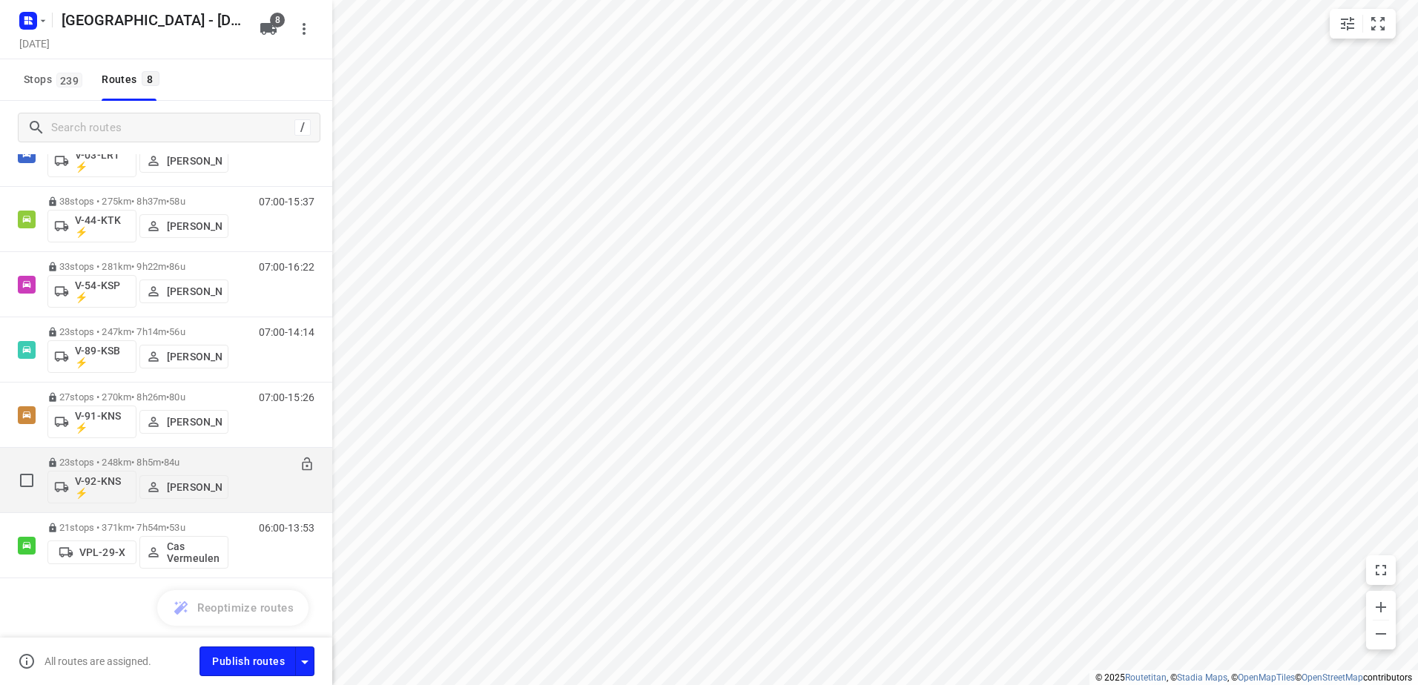
click at [241, 461] on div "06:00-14:05" at bounding box center [277, 484] width 74 height 54
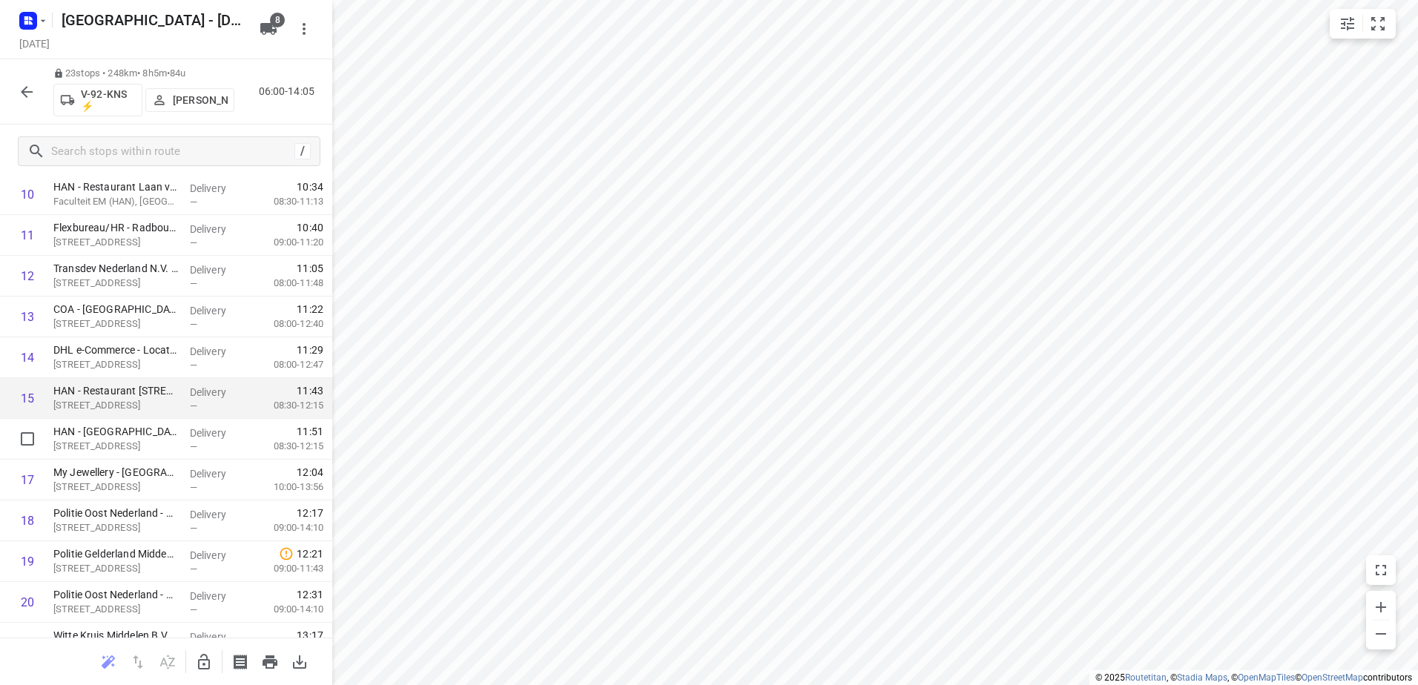
scroll to position [593, 0]
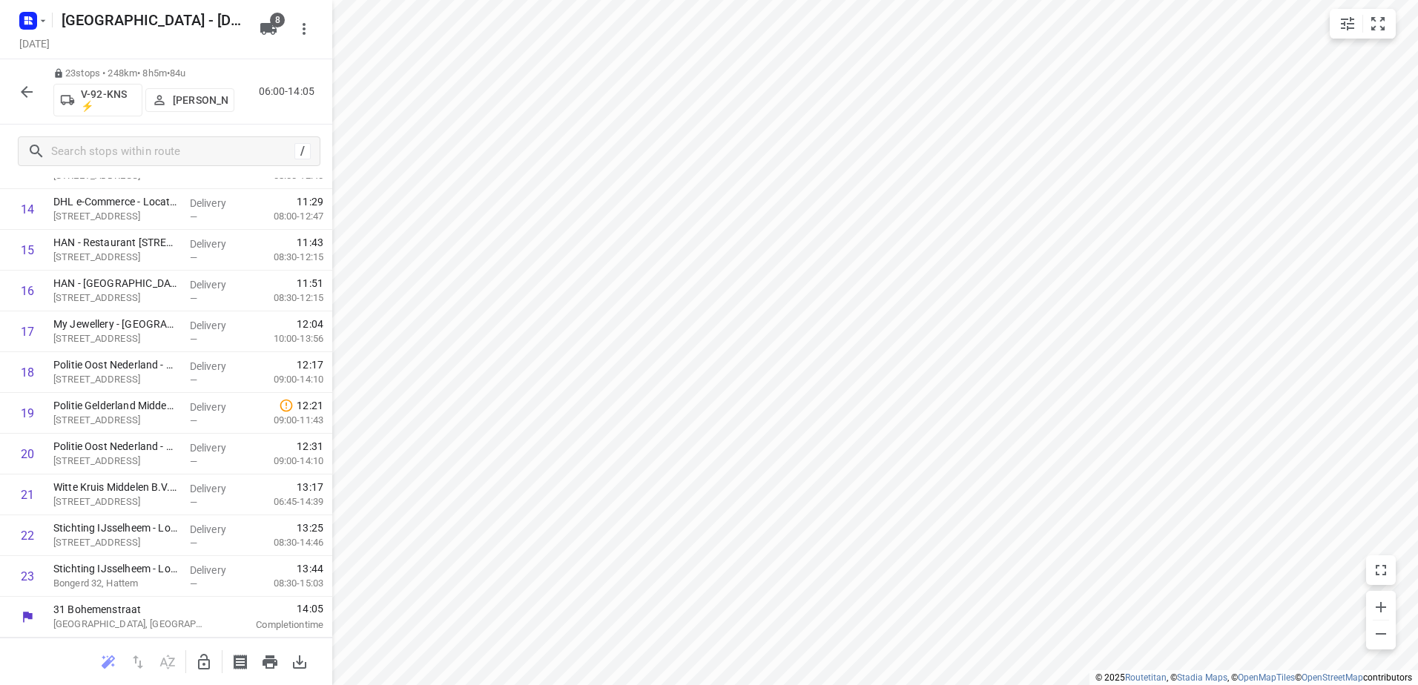
click at [29, 84] on icon "button" at bounding box center [27, 92] width 18 height 18
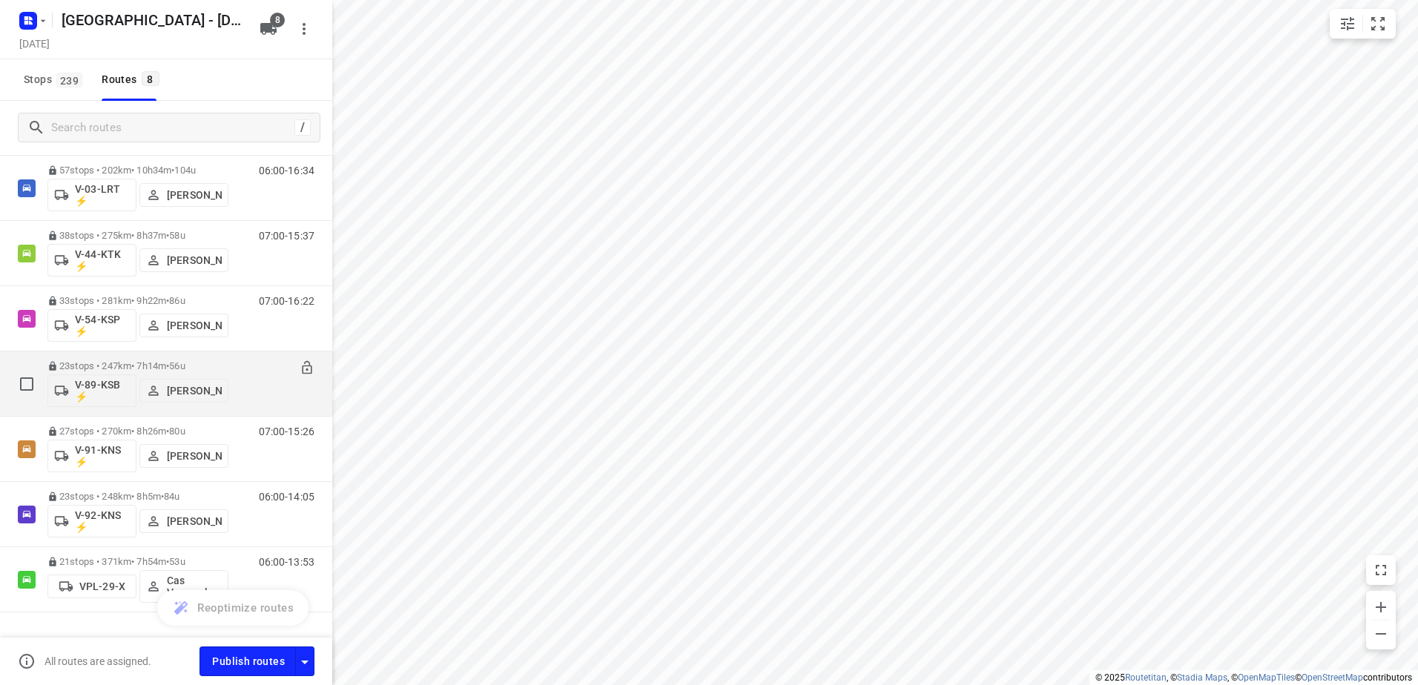
scroll to position [131, 0]
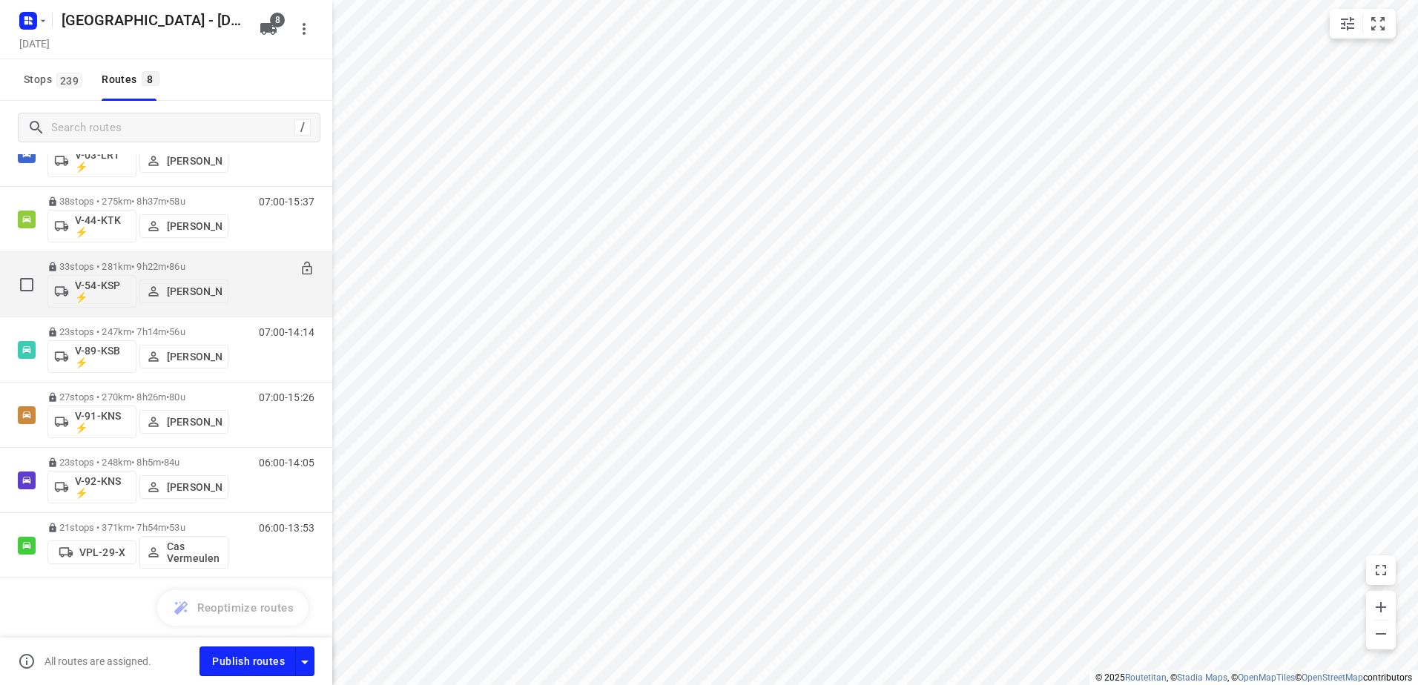
click at [252, 266] on div "07:00-16:22" at bounding box center [277, 288] width 74 height 54
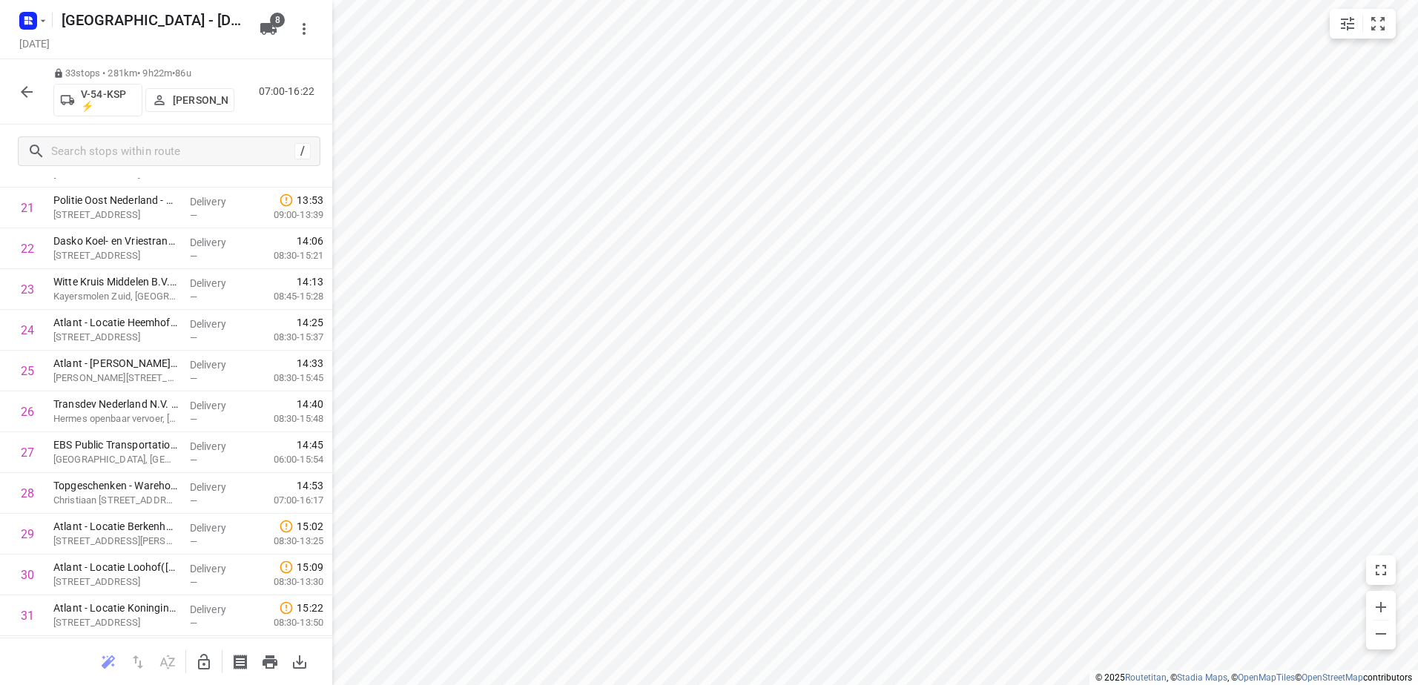
scroll to position [1001, 0]
click at [42, 88] on div "33 stops • 281km • 9h22m • 86u V-54-KSP ⚡ [PERSON_NAME] 07:00-16:22" at bounding box center [166, 91] width 332 height 65
click at [31, 86] on icon "button" at bounding box center [27, 92] width 18 height 18
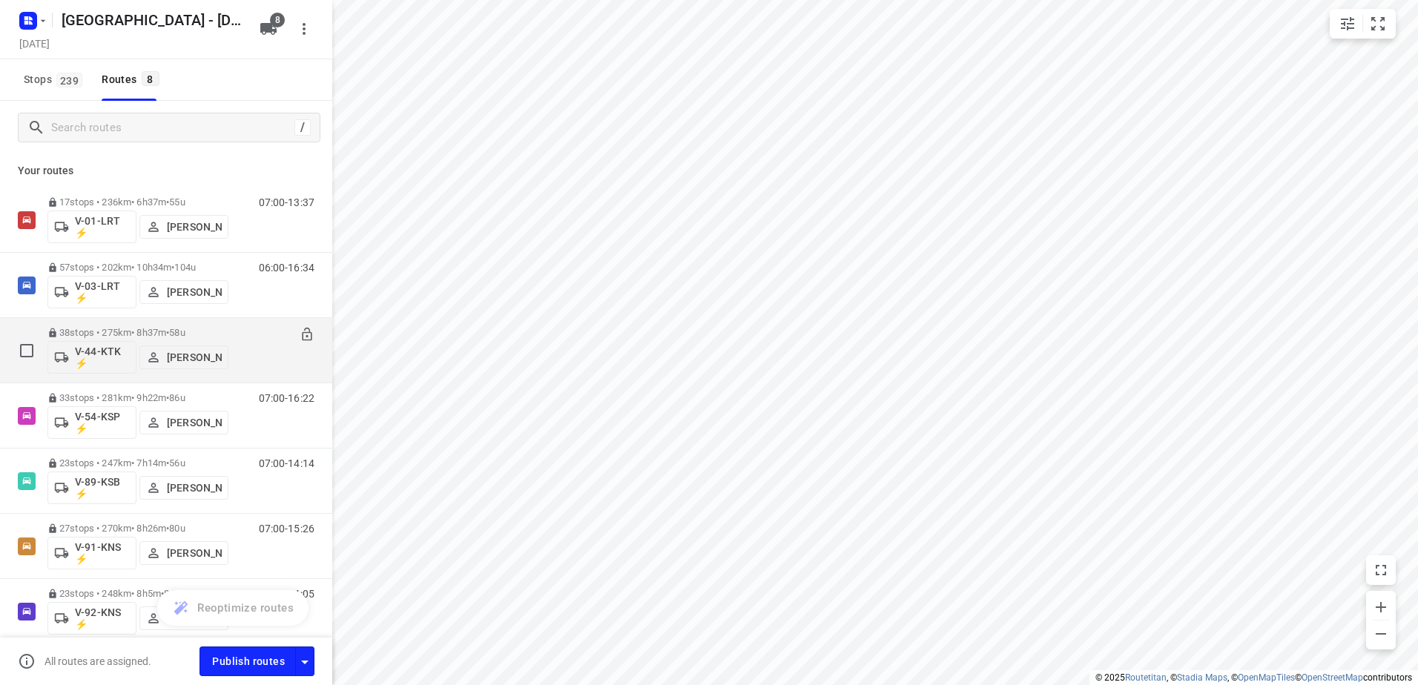
click at [246, 333] on div "07:00-15:37" at bounding box center [277, 354] width 74 height 54
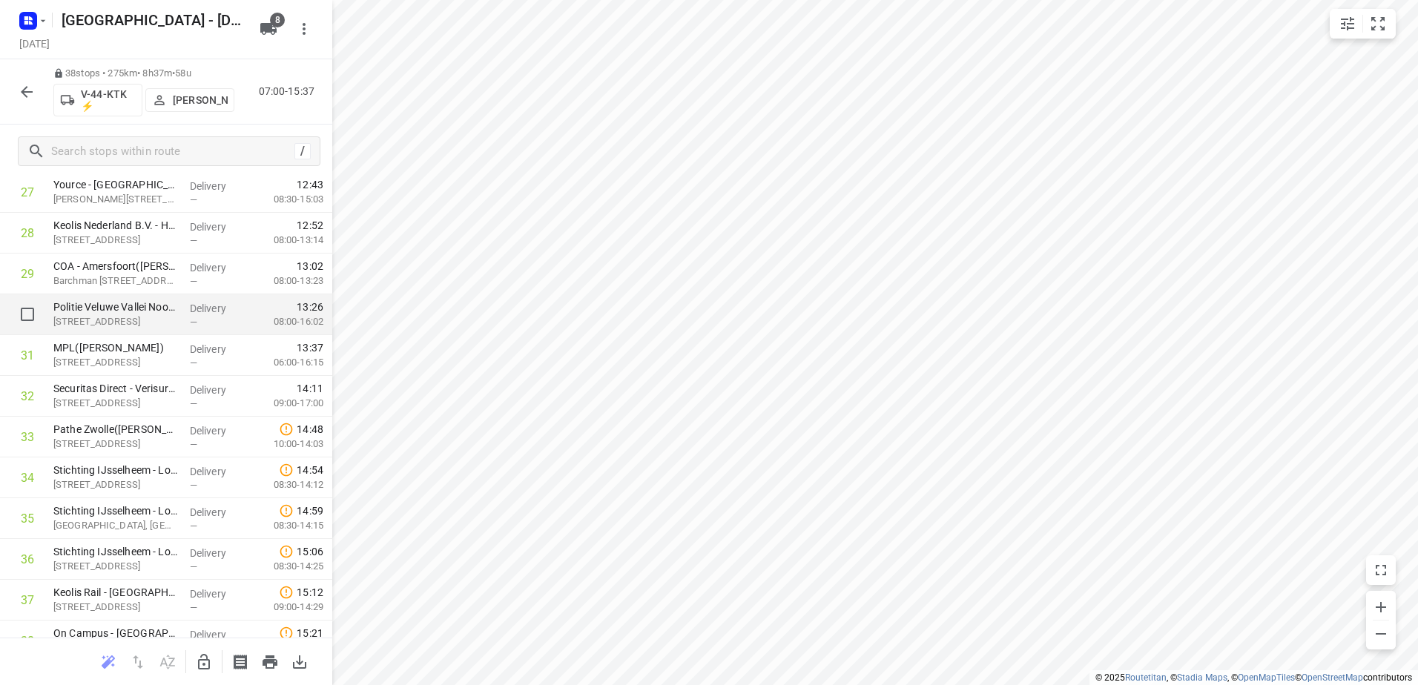
scroll to position [1205, 0]
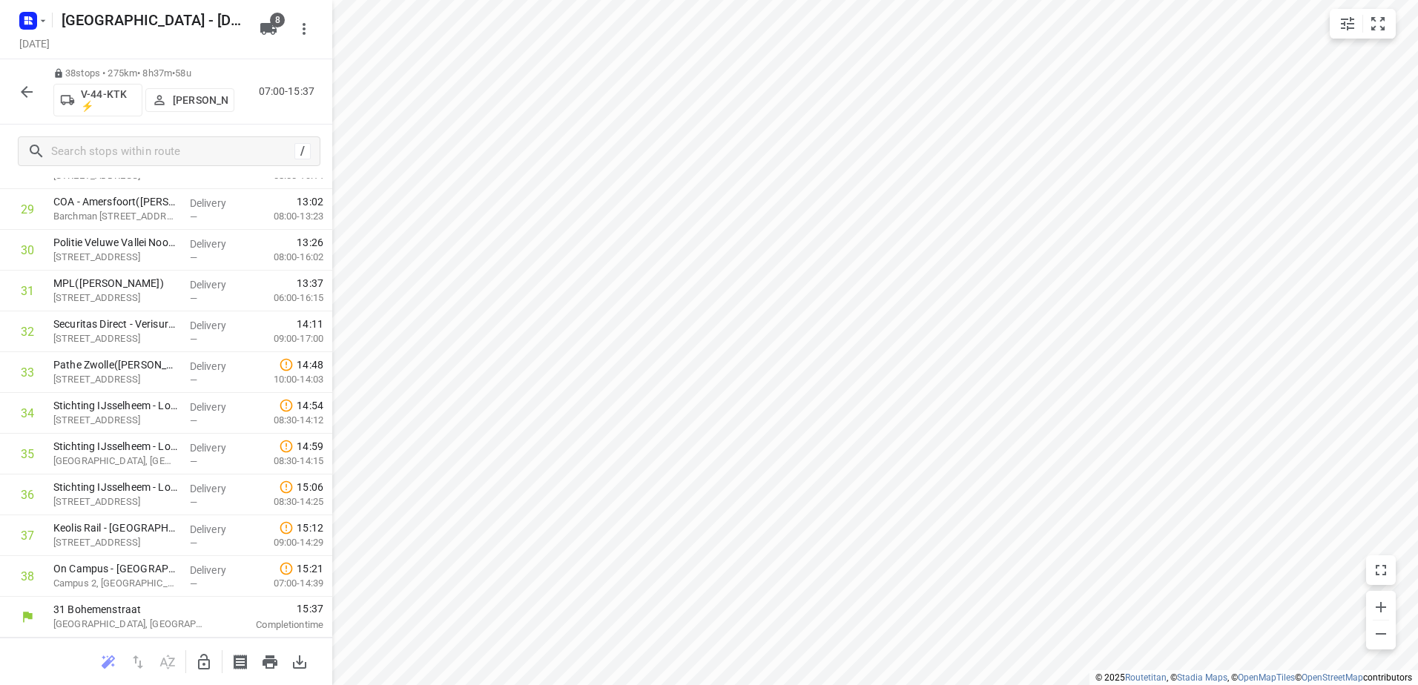
click at [20, 95] on icon "button" at bounding box center [27, 92] width 18 height 18
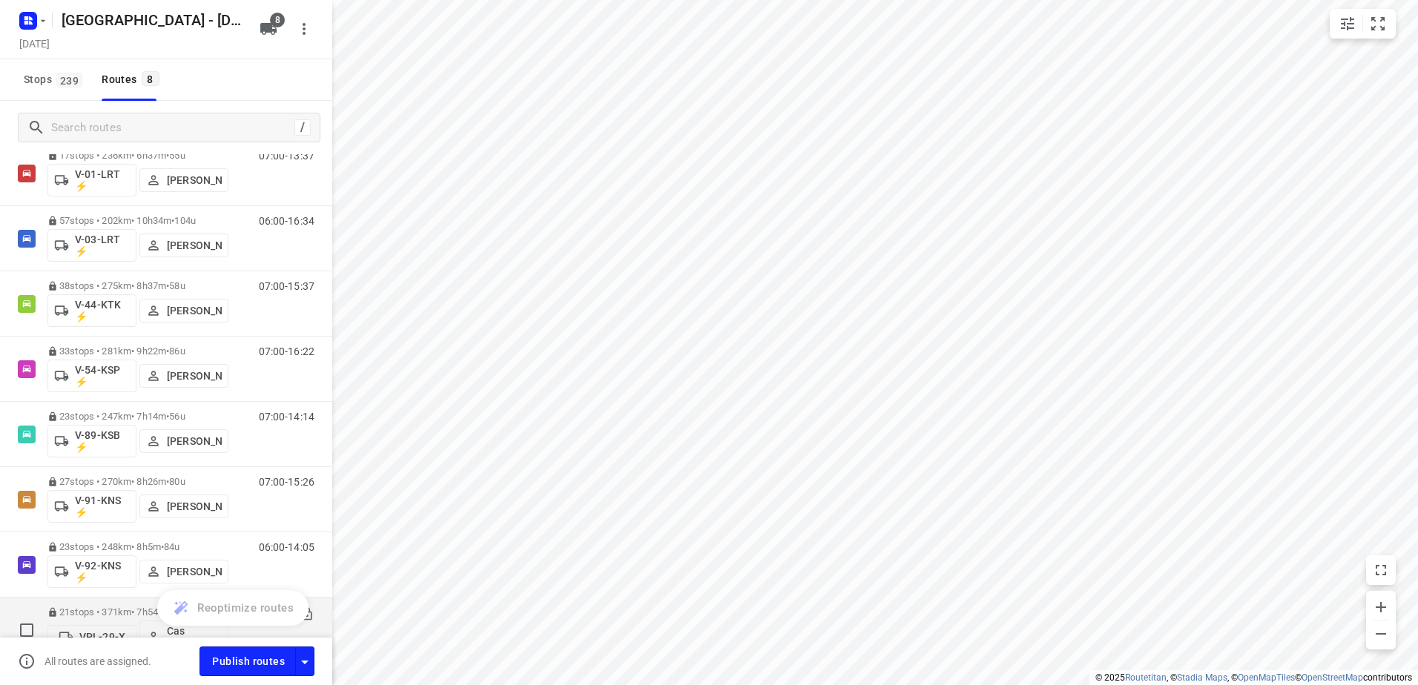
scroll to position [0, 0]
